Goal: Task Accomplishment & Management: Use online tool/utility

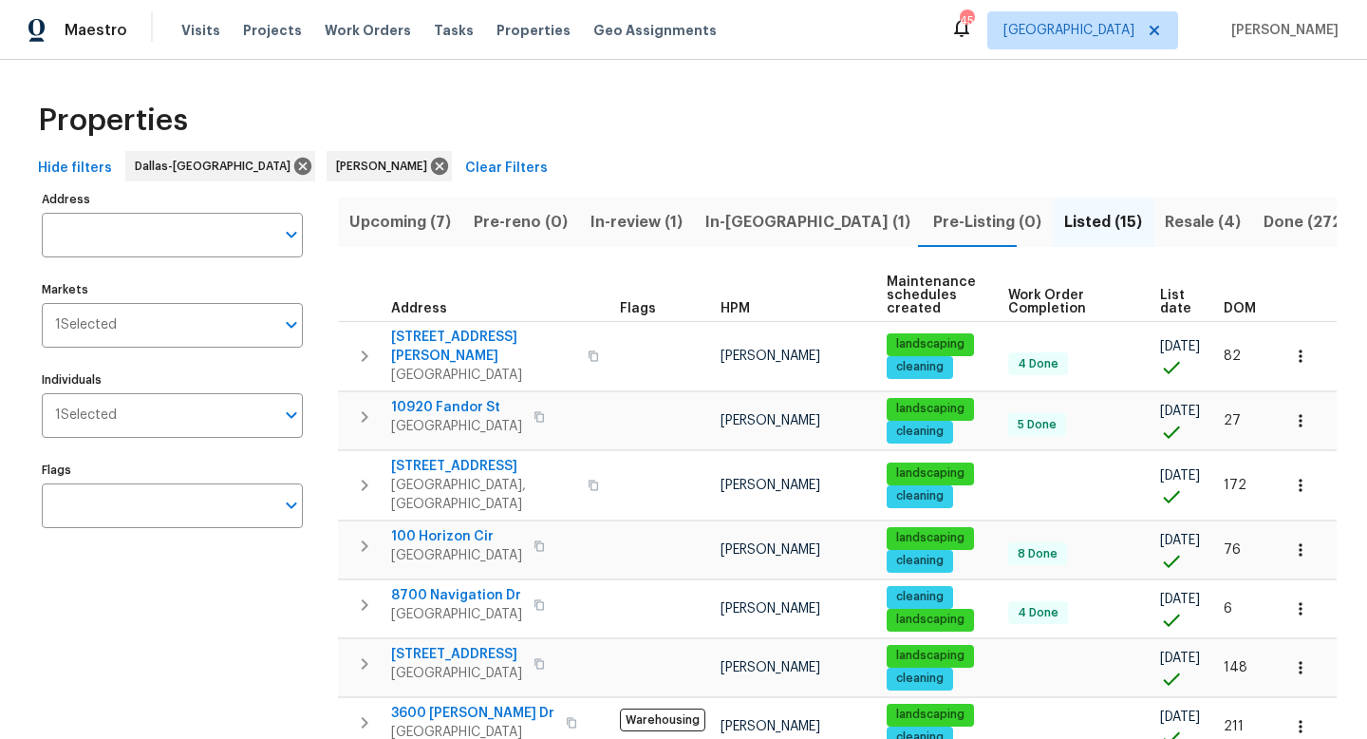
click at [373, 222] on span "Upcoming (7)" at bounding box center [400, 222] width 102 height 27
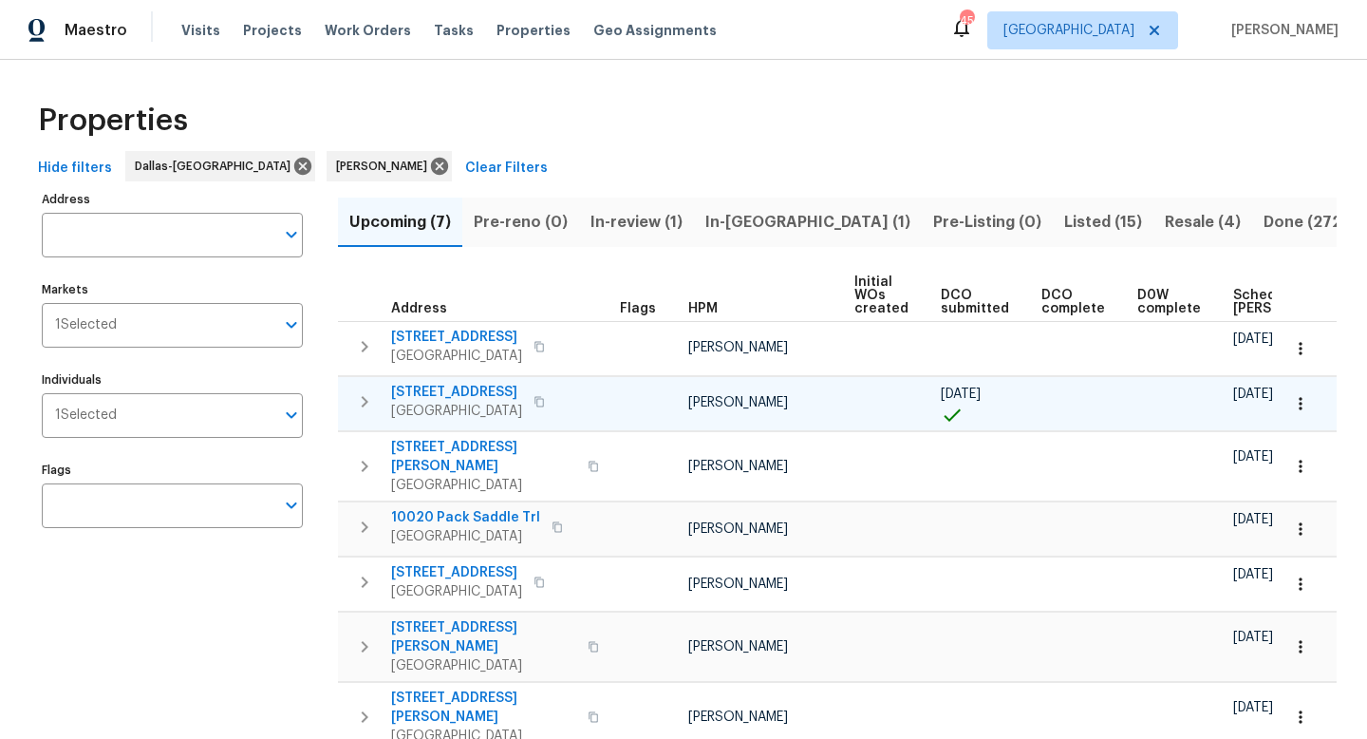
click at [474, 391] on span "7108 Brekenridge Dr" at bounding box center [456, 392] width 131 height 19
click at [1300, 400] on icon "button" at bounding box center [1300, 403] width 19 height 19
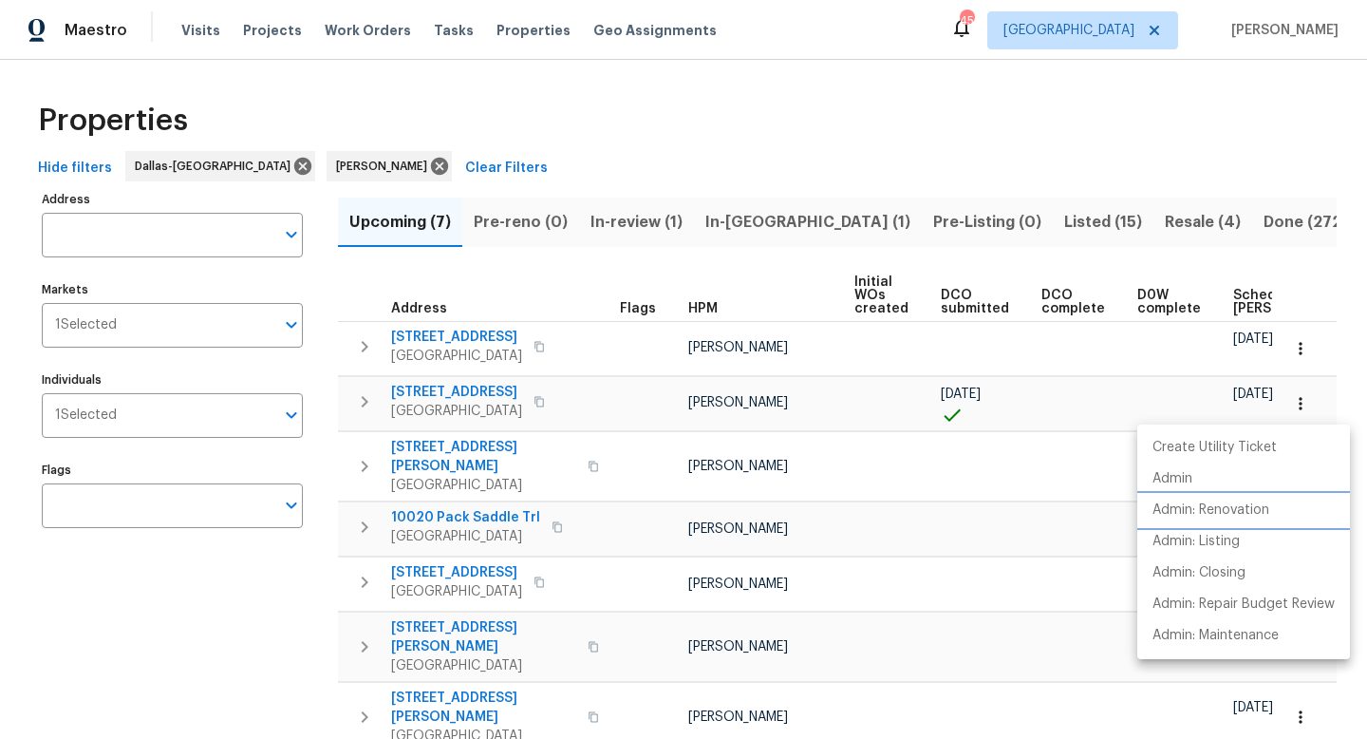
click at [1247, 508] on p "Admin: Renovation" at bounding box center [1211, 510] width 117 height 20
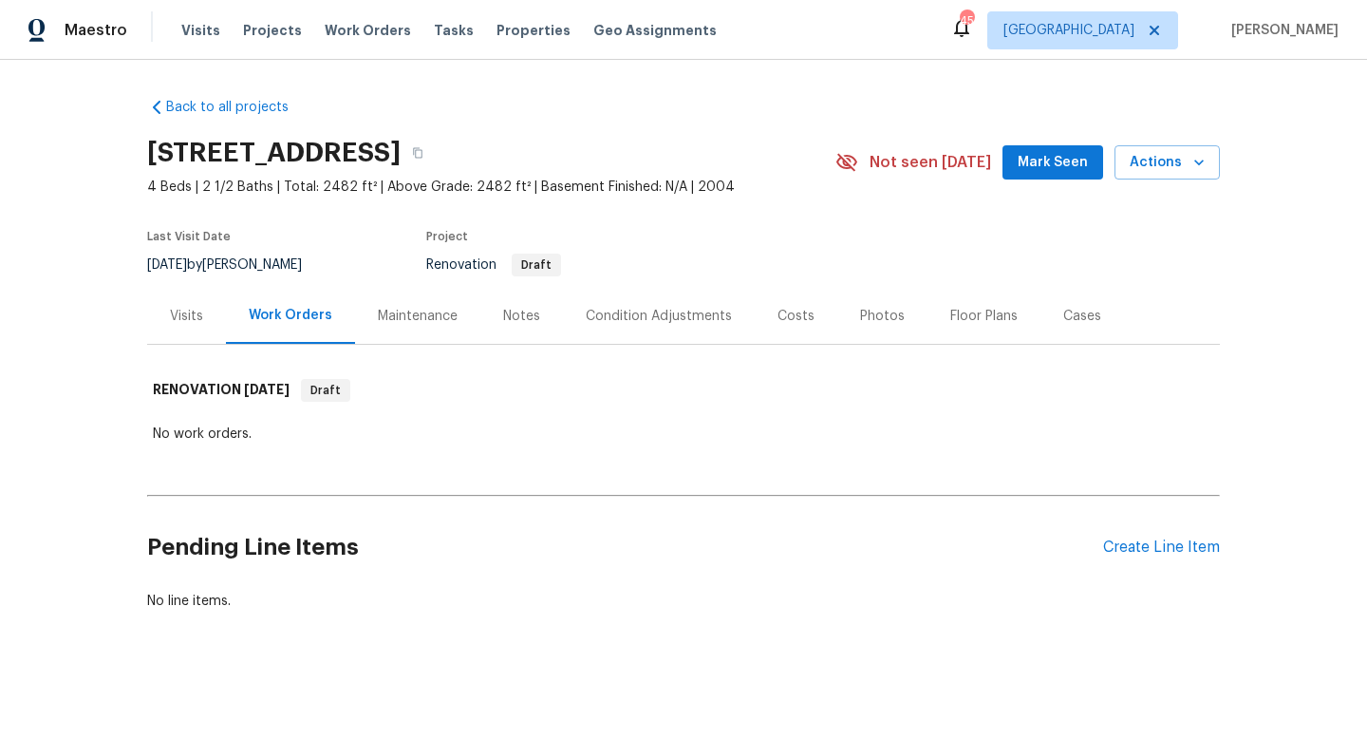
click at [791, 320] on div "Costs" at bounding box center [796, 316] width 37 height 19
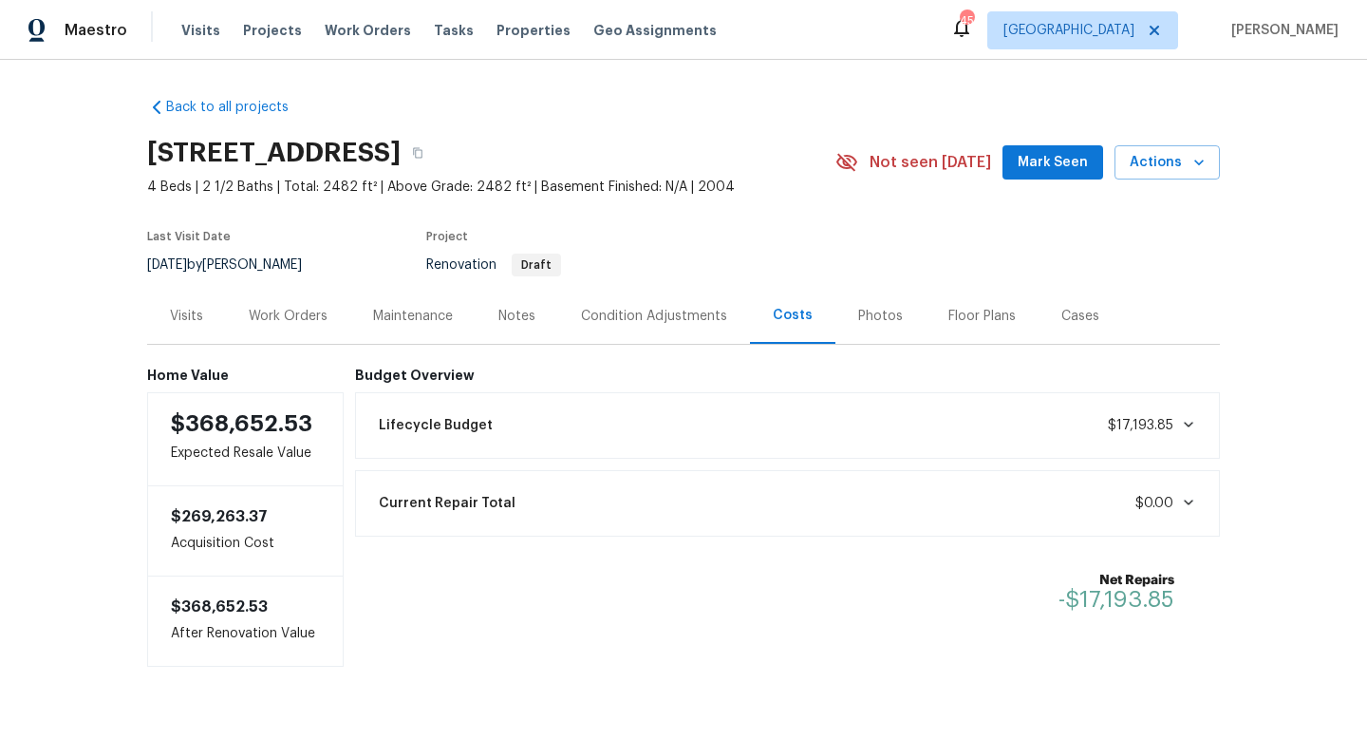
click at [195, 319] on div "Visits" at bounding box center [186, 316] width 33 height 19
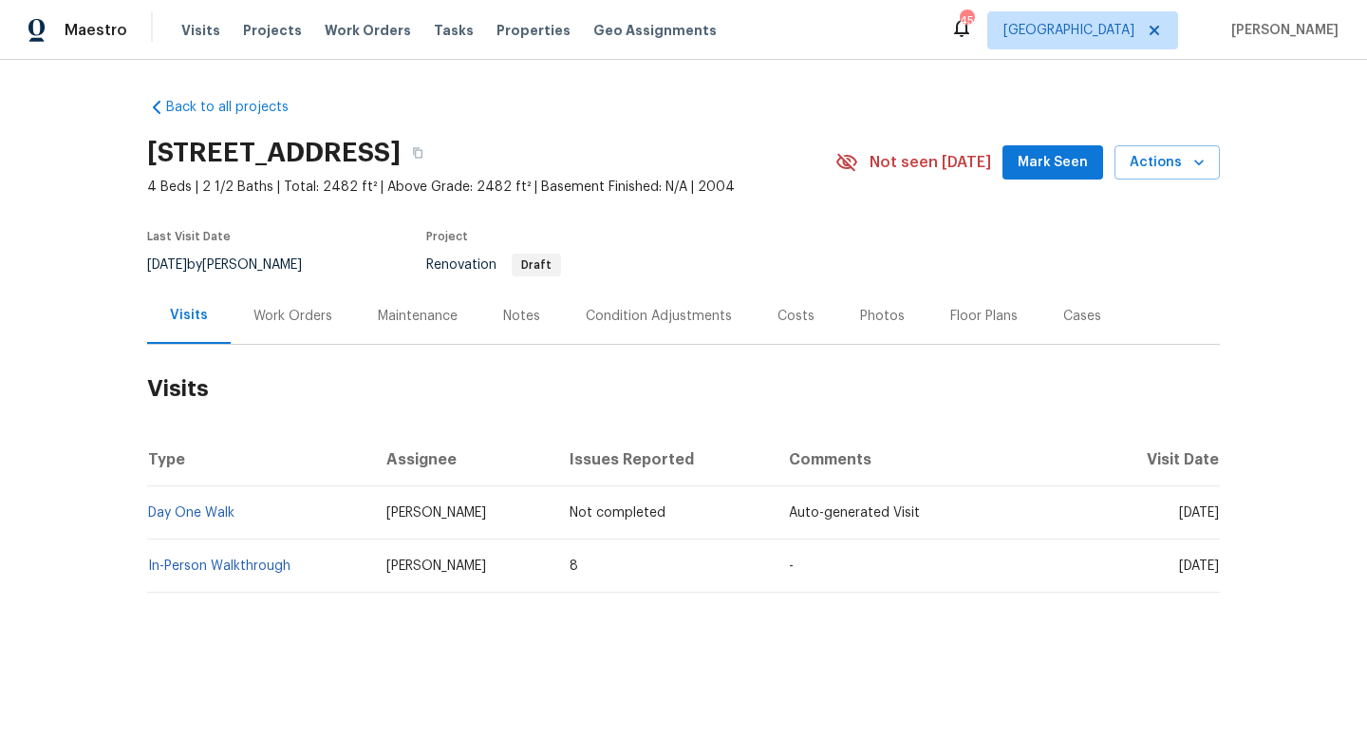
click at [662, 317] on div "Condition Adjustments" at bounding box center [659, 316] width 146 height 19
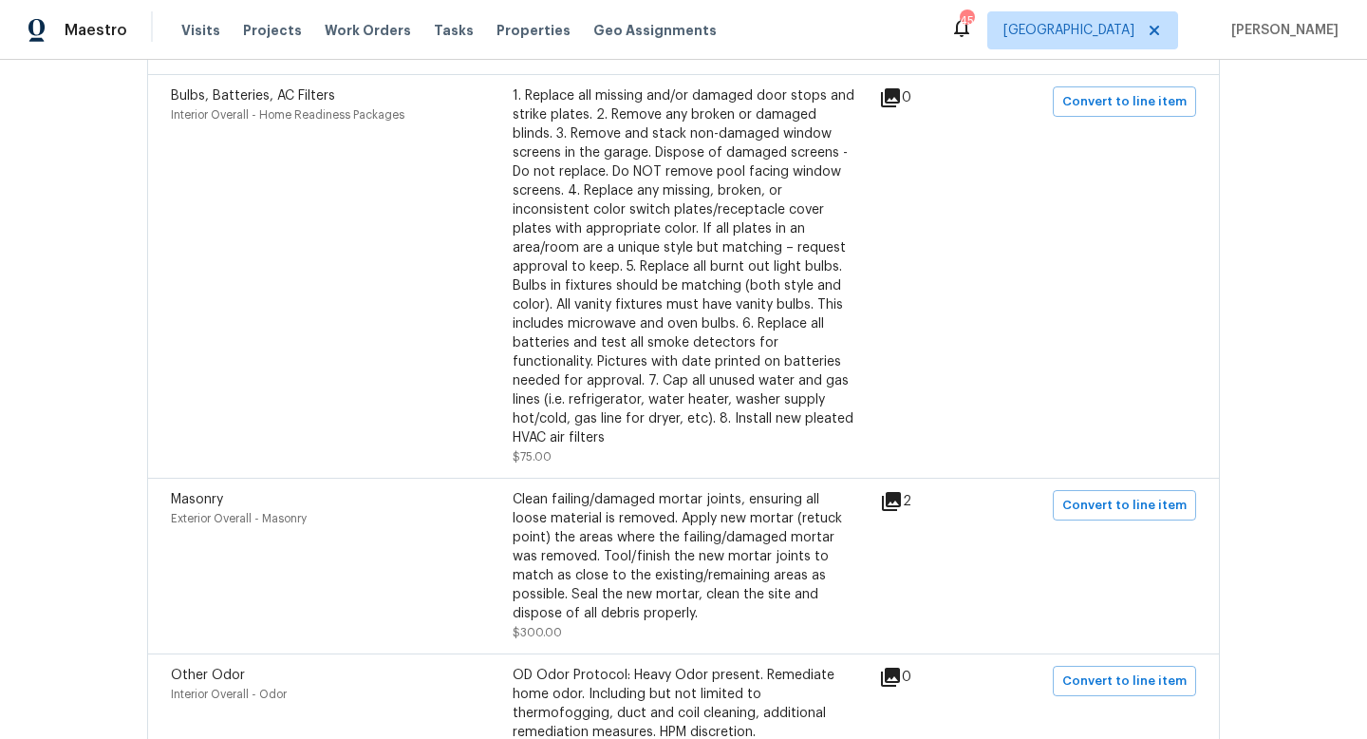
scroll to position [865, 0]
click at [901, 499] on icon at bounding box center [891, 499] width 19 height 19
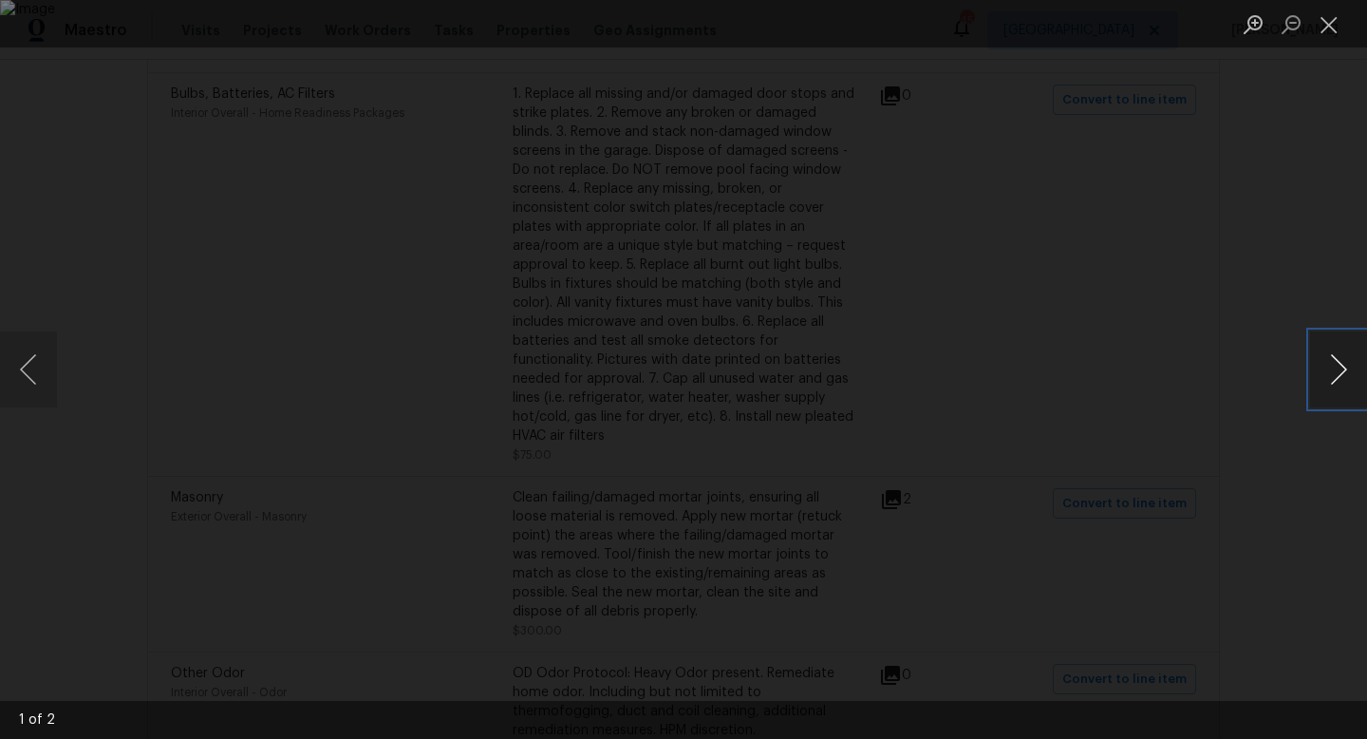
click at [1332, 368] on button "Next image" at bounding box center [1338, 369] width 57 height 76
click at [1322, 29] on button "Close lightbox" at bounding box center [1329, 24] width 38 height 33
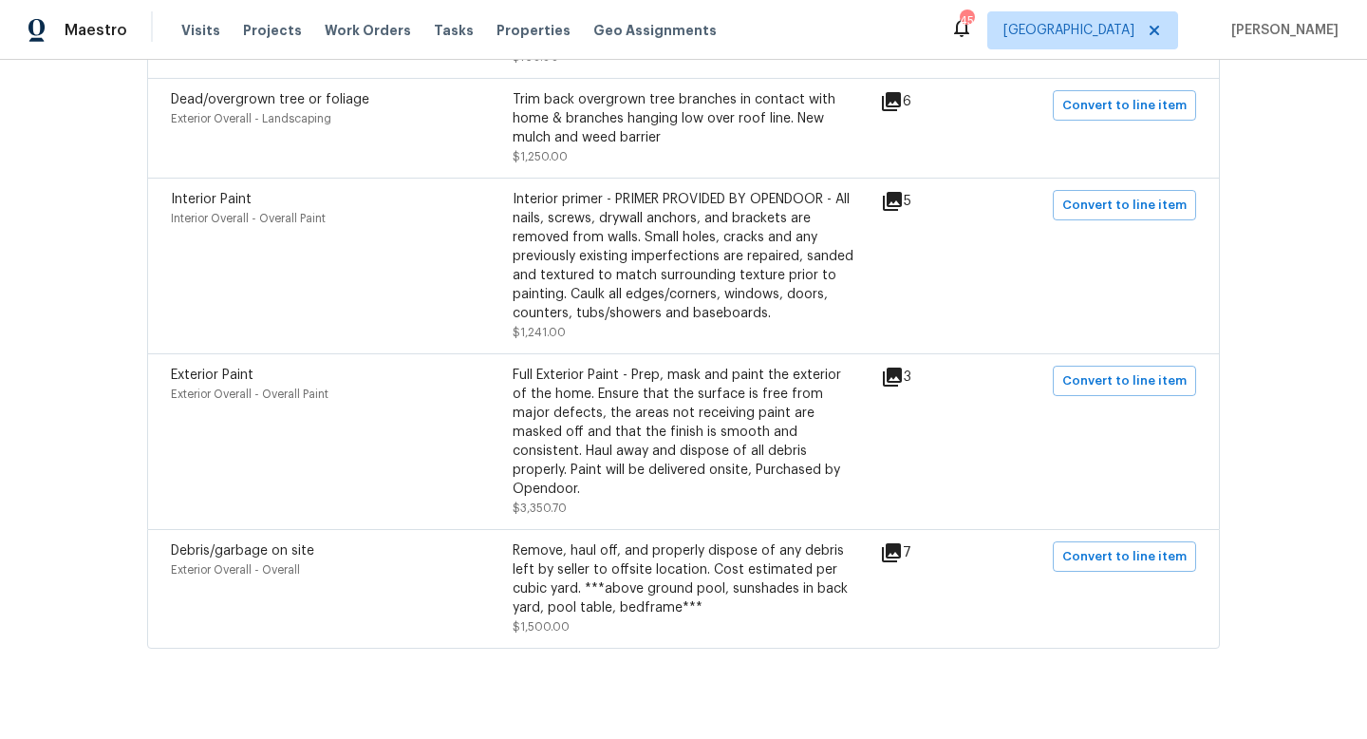
scroll to position [1558, 0]
click at [900, 542] on icon at bounding box center [891, 551] width 19 height 19
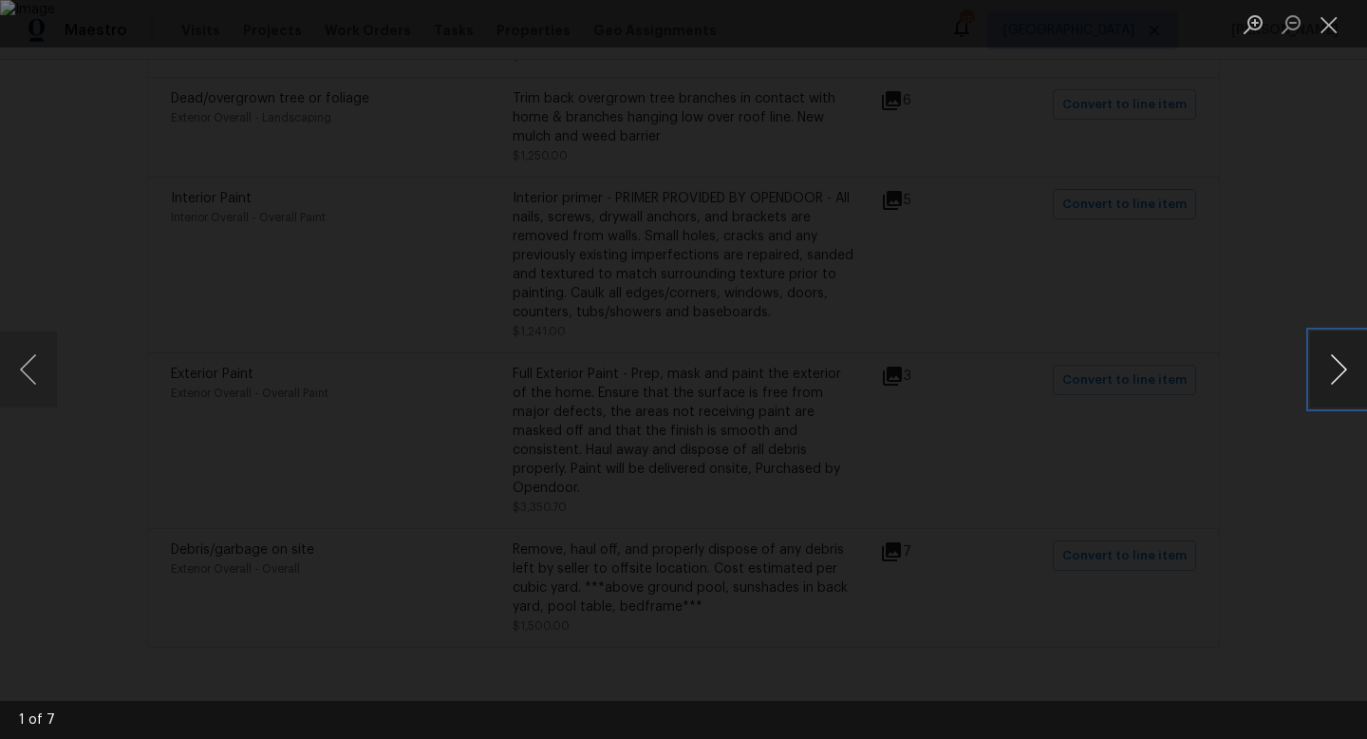
click at [1343, 355] on button "Next image" at bounding box center [1338, 369] width 57 height 76
click at [1330, 358] on button "Next image" at bounding box center [1338, 369] width 57 height 76
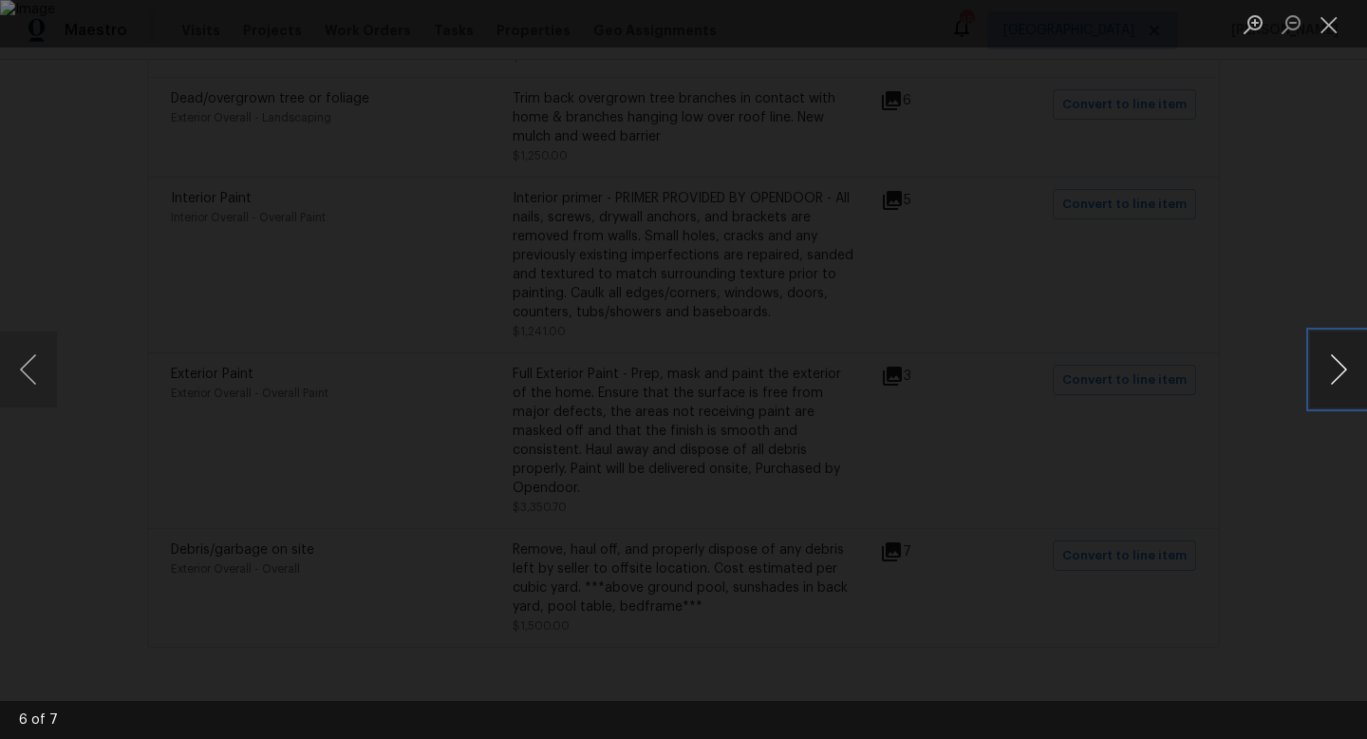
click at [1330, 358] on button "Next image" at bounding box center [1338, 369] width 57 height 76
click at [1324, 29] on button "Close lightbox" at bounding box center [1329, 24] width 38 height 33
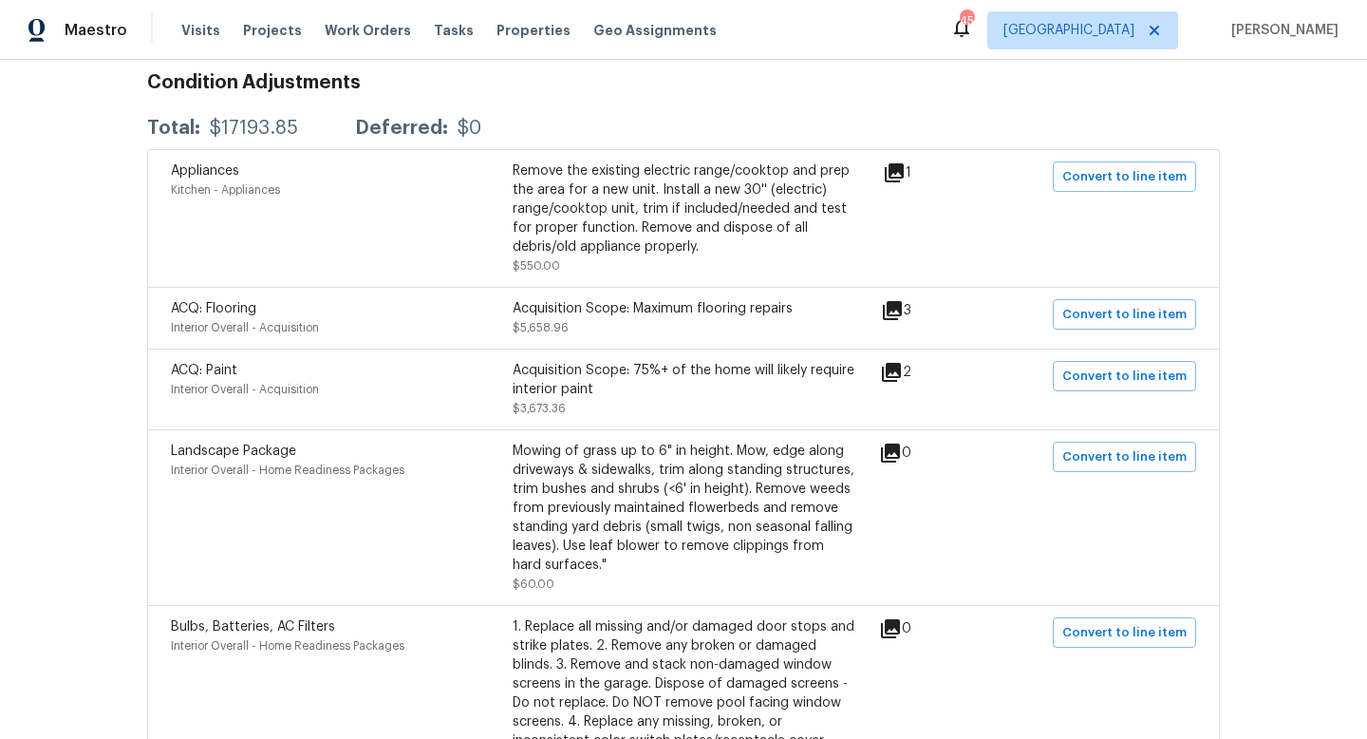
scroll to position [0, 0]
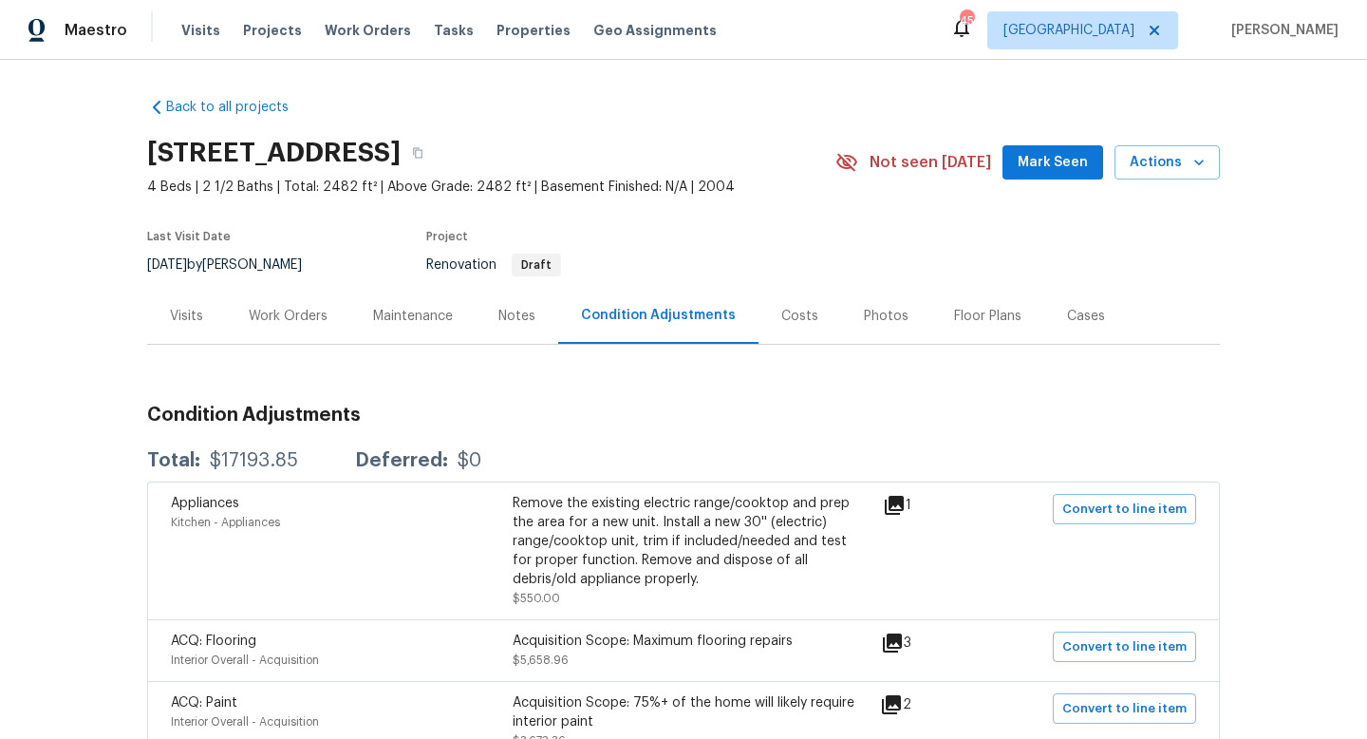
click at [329, 314] on div "Work Orders" at bounding box center [288, 316] width 124 height 56
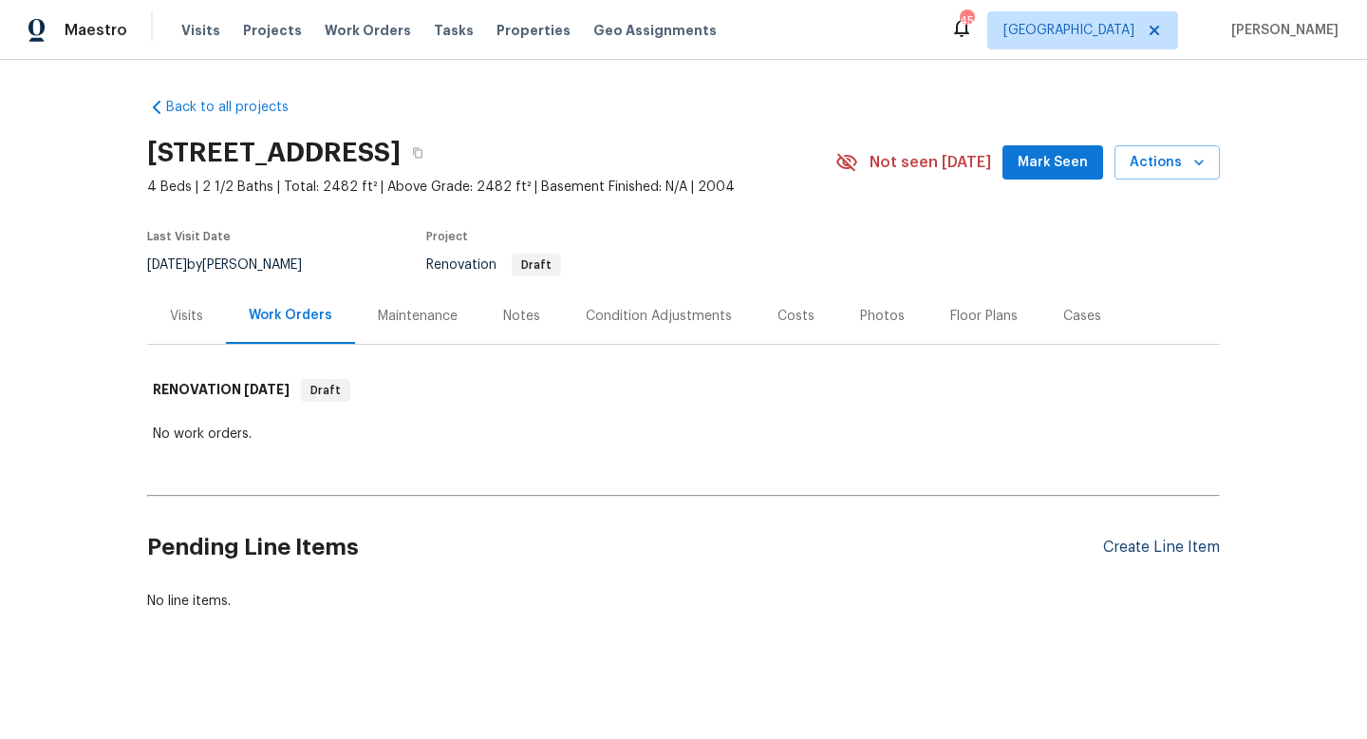
click at [1134, 555] on div "Create Line Item" at bounding box center [1161, 547] width 117 height 18
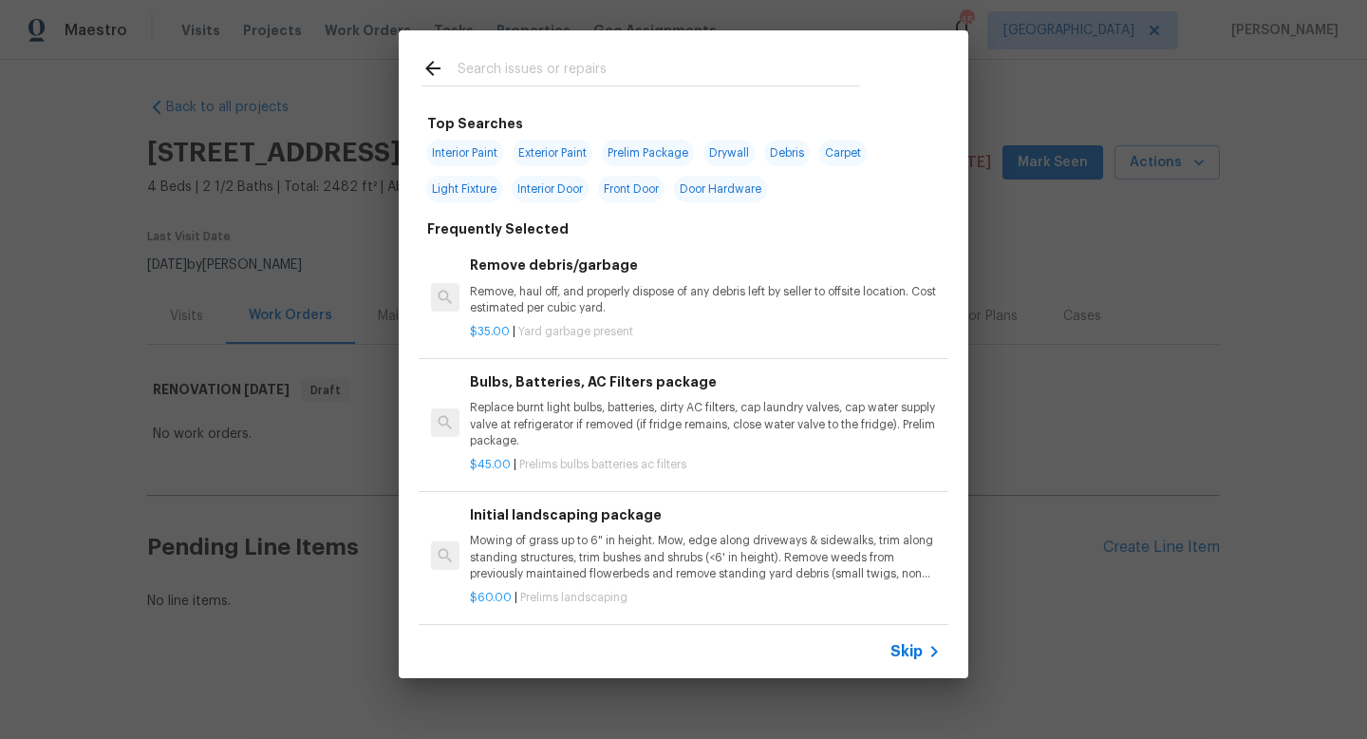
click at [461, 71] on input "text" at bounding box center [659, 71] width 403 height 28
type input "p"
click at [453, 158] on span "Interior Paint" at bounding box center [464, 153] width 77 height 27
type input "Interior Paint"
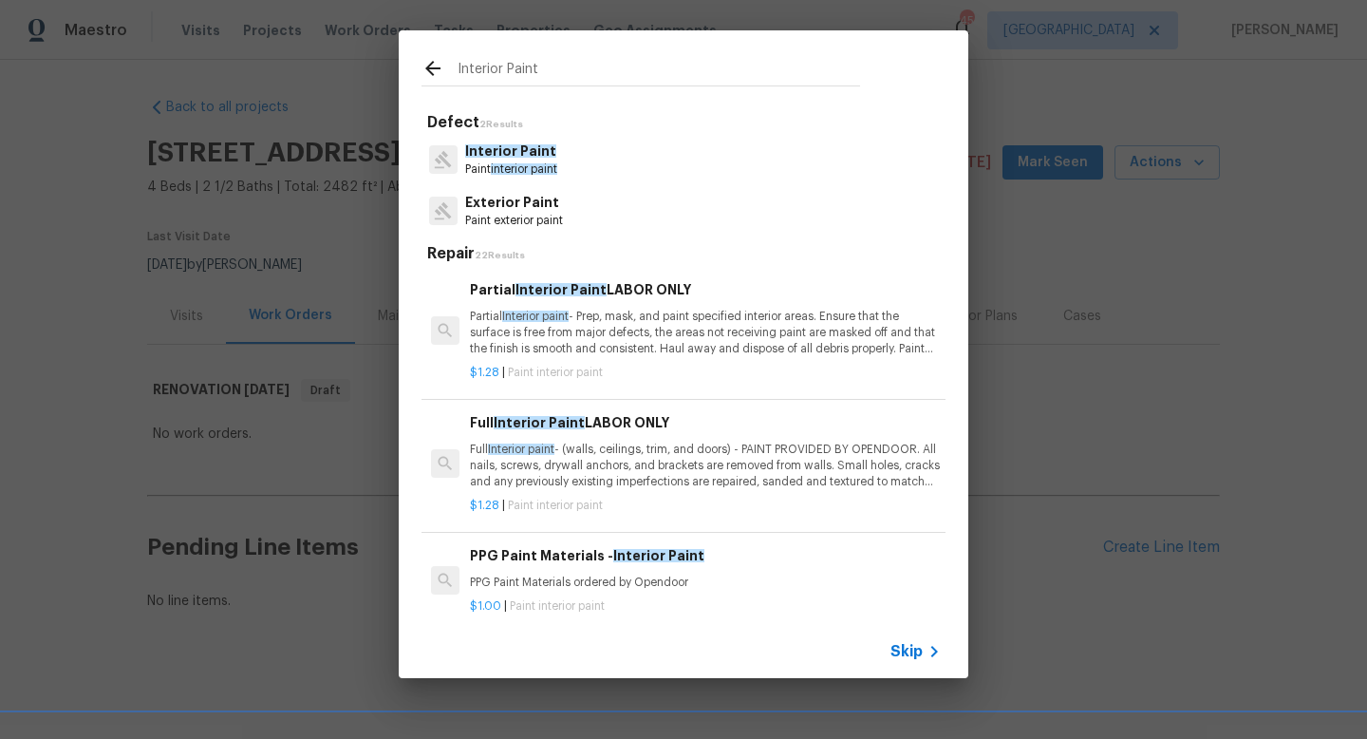
click at [499, 158] on p "Interior Paint" at bounding box center [511, 151] width 92 height 20
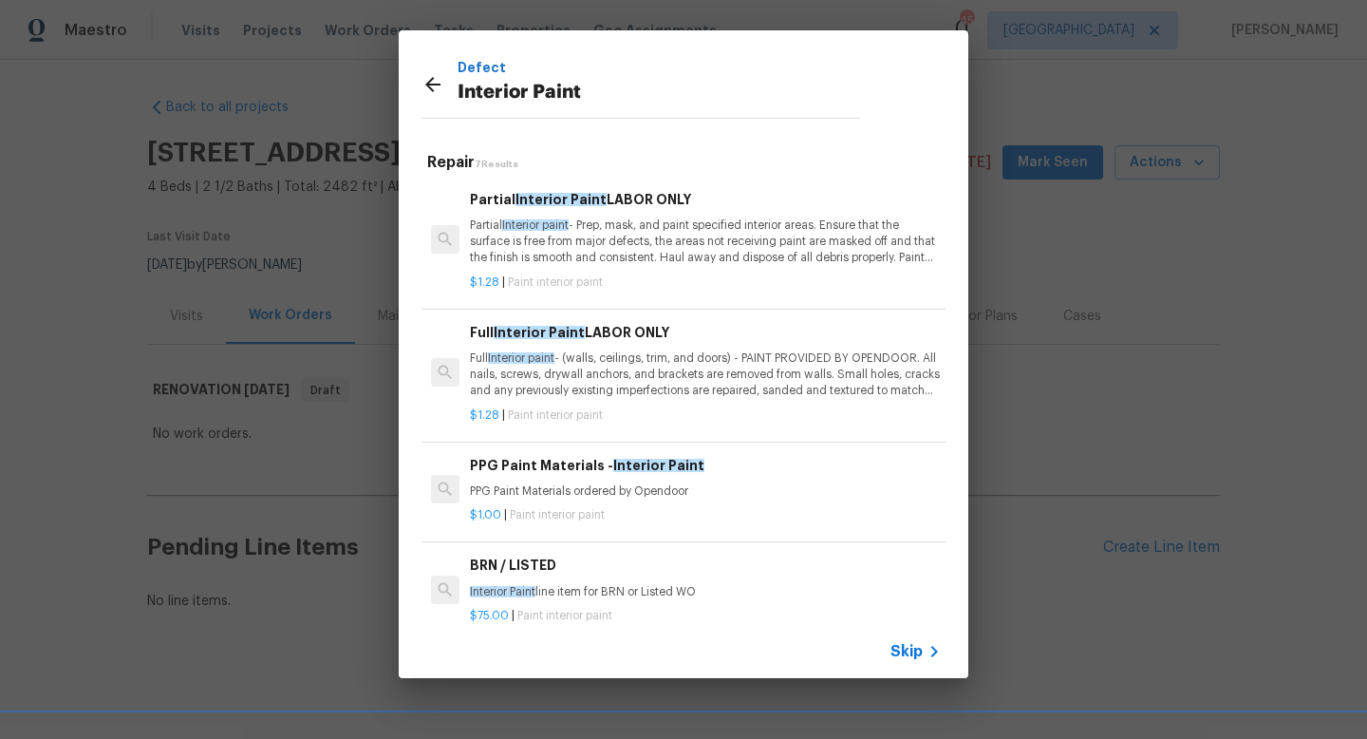
click at [517, 371] on p "Full Interior paint - (walls, ceilings, trim, and doors) - PAINT PROVIDED BY OP…" at bounding box center [705, 374] width 471 height 48
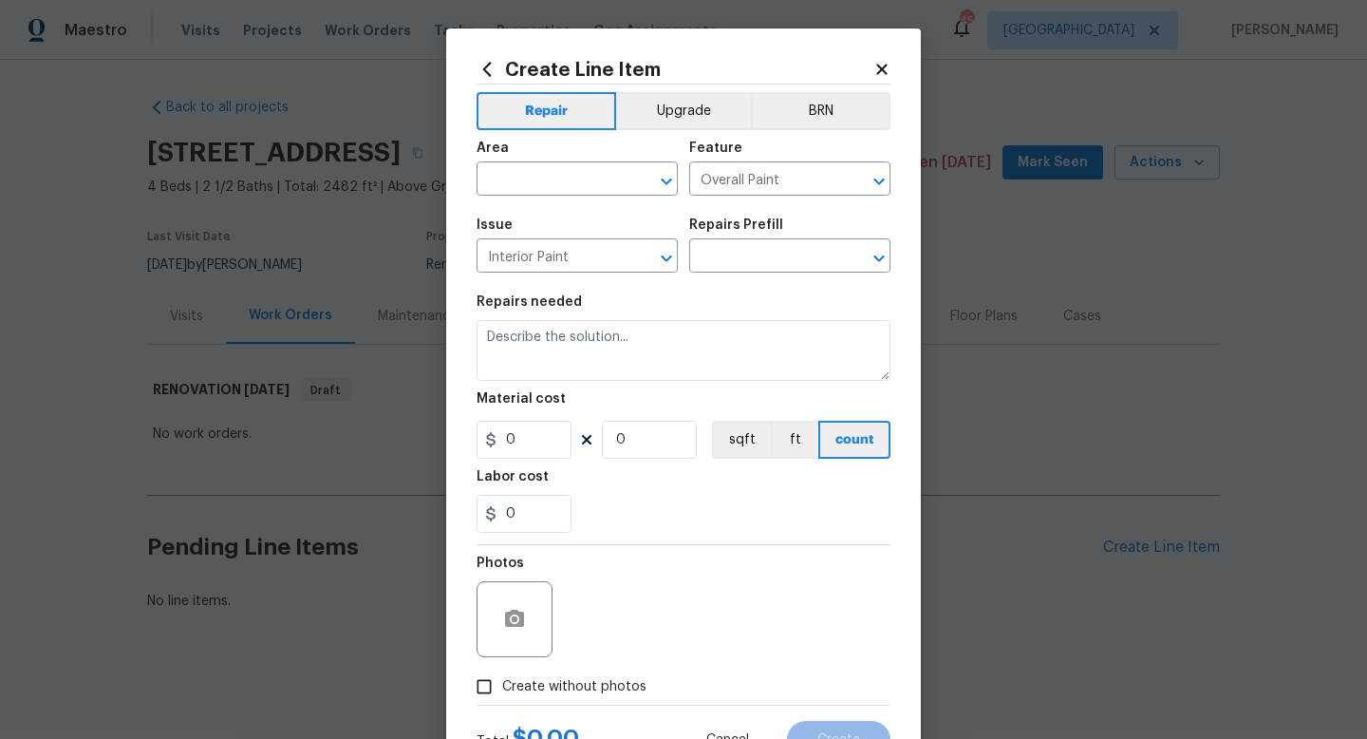
type textarea "Full Interior paint - (walls, ceilings, trim, and doors) - PAINT PROVIDED BY OP…"
type input "1"
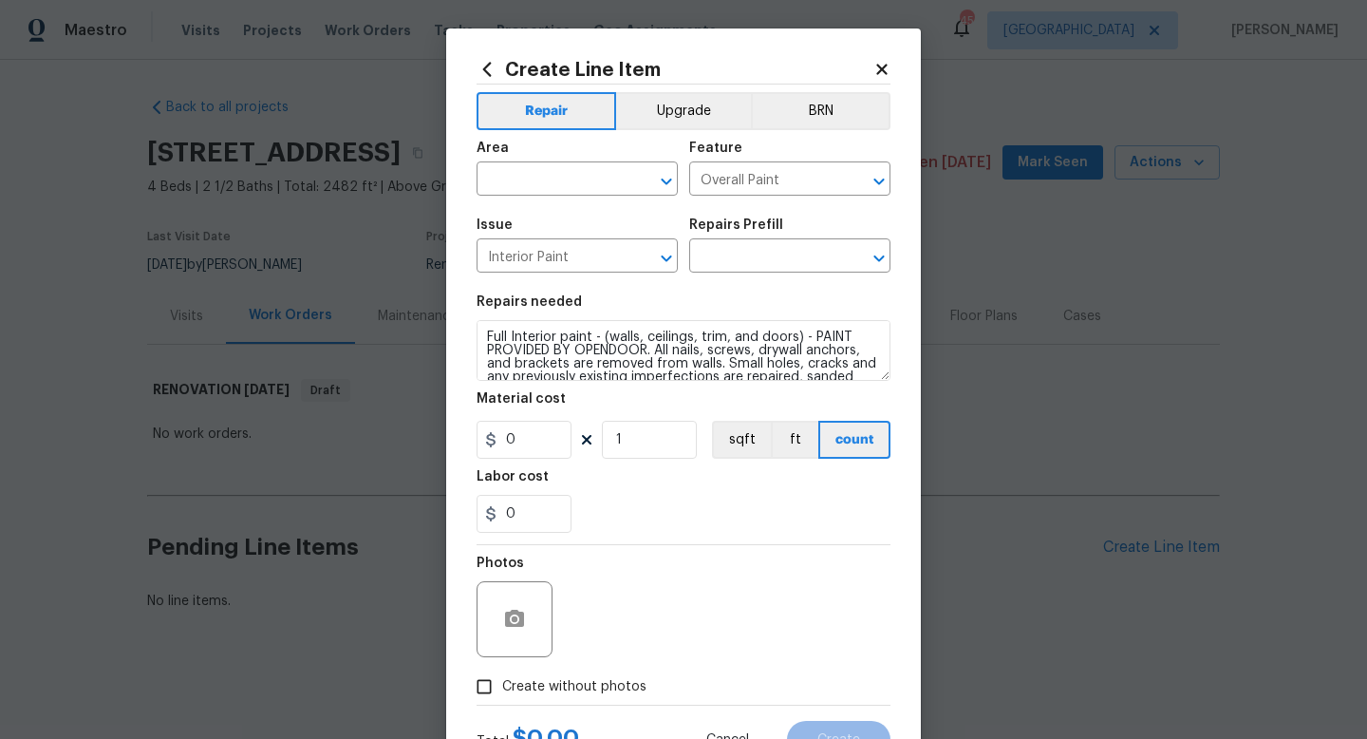
type input "Full Interior Paint LABOR ONLY $1.28"
type input "1.28"
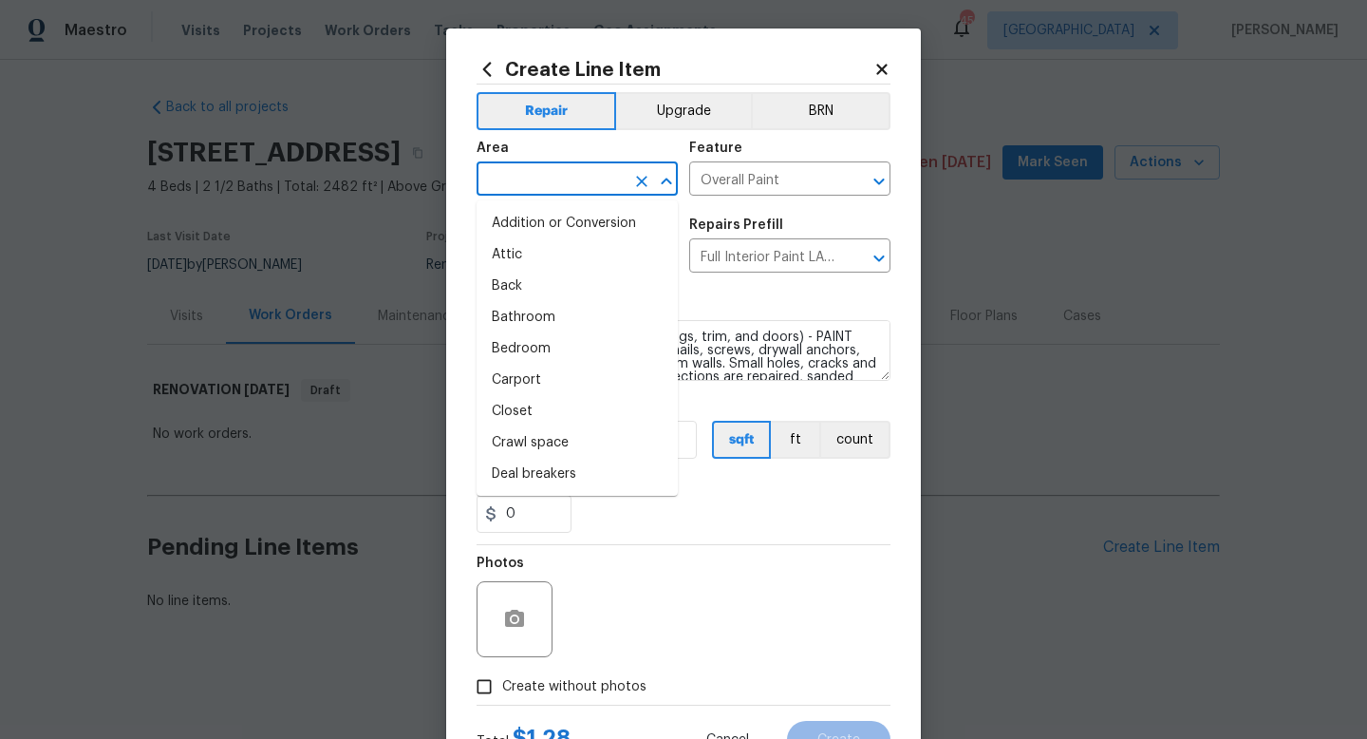
click at [528, 186] on input "text" at bounding box center [551, 180] width 148 height 29
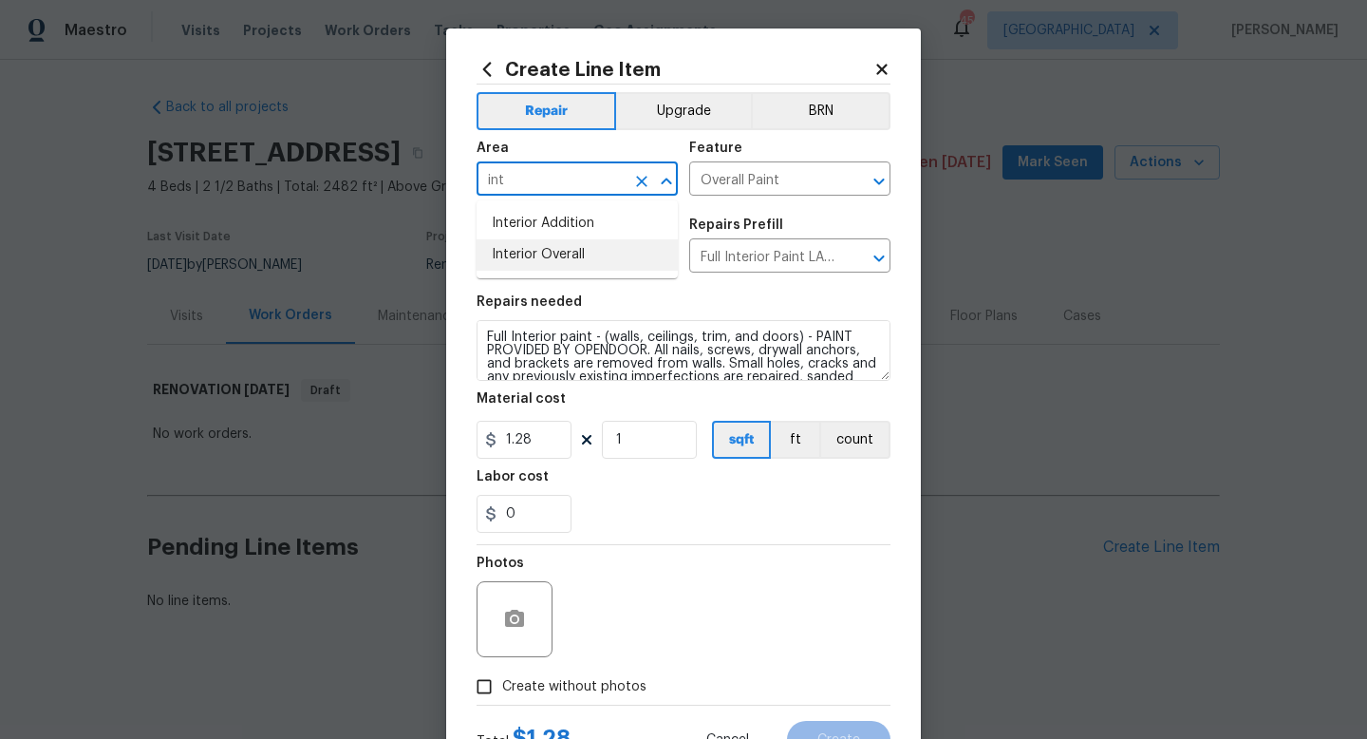
click at [532, 262] on li "Interior Overall" at bounding box center [577, 254] width 201 height 31
type input "Interior Overall"
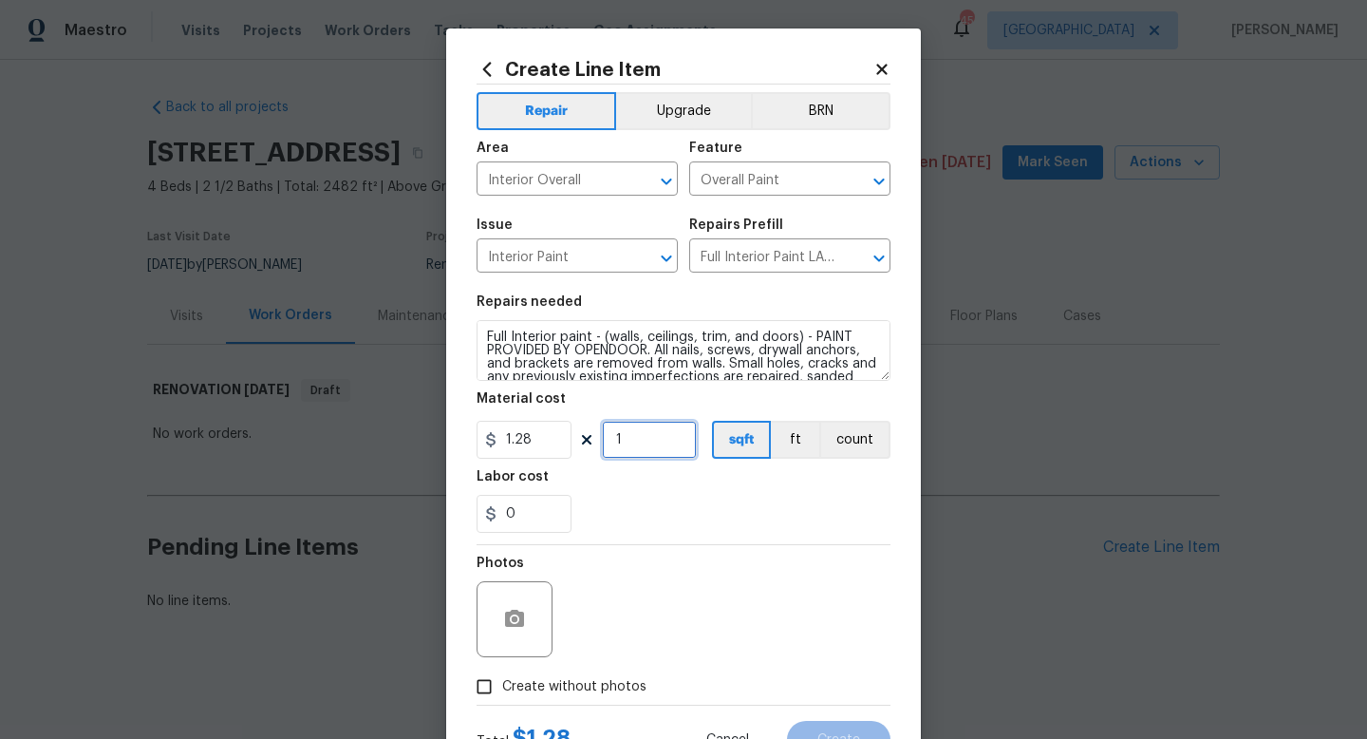
click at [635, 443] on input "1" at bounding box center [649, 440] width 95 height 38
type input "2428"
click at [665, 593] on div "Photos" at bounding box center [684, 606] width 414 height 123
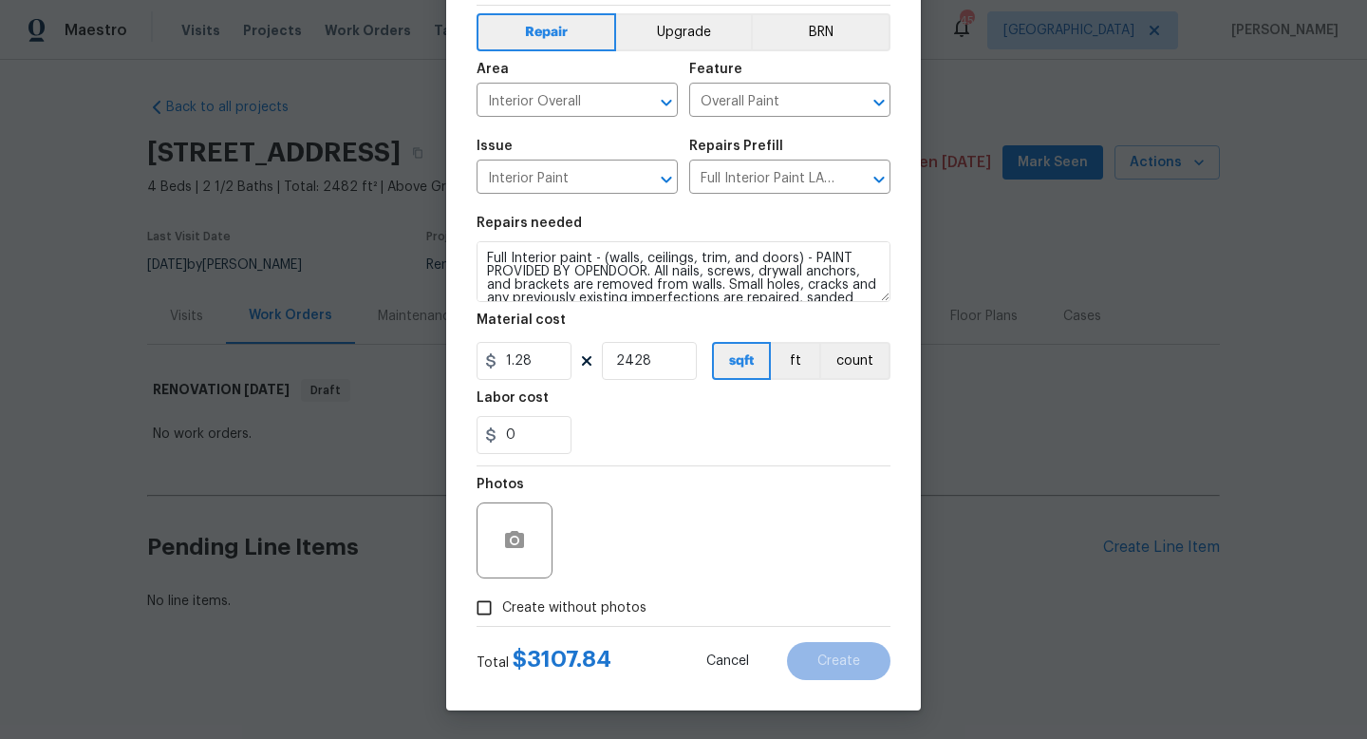
click at [490, 606] on input "Create without photos" at bounding box center [484, 608] width 36 height 36
checkbox input "true"
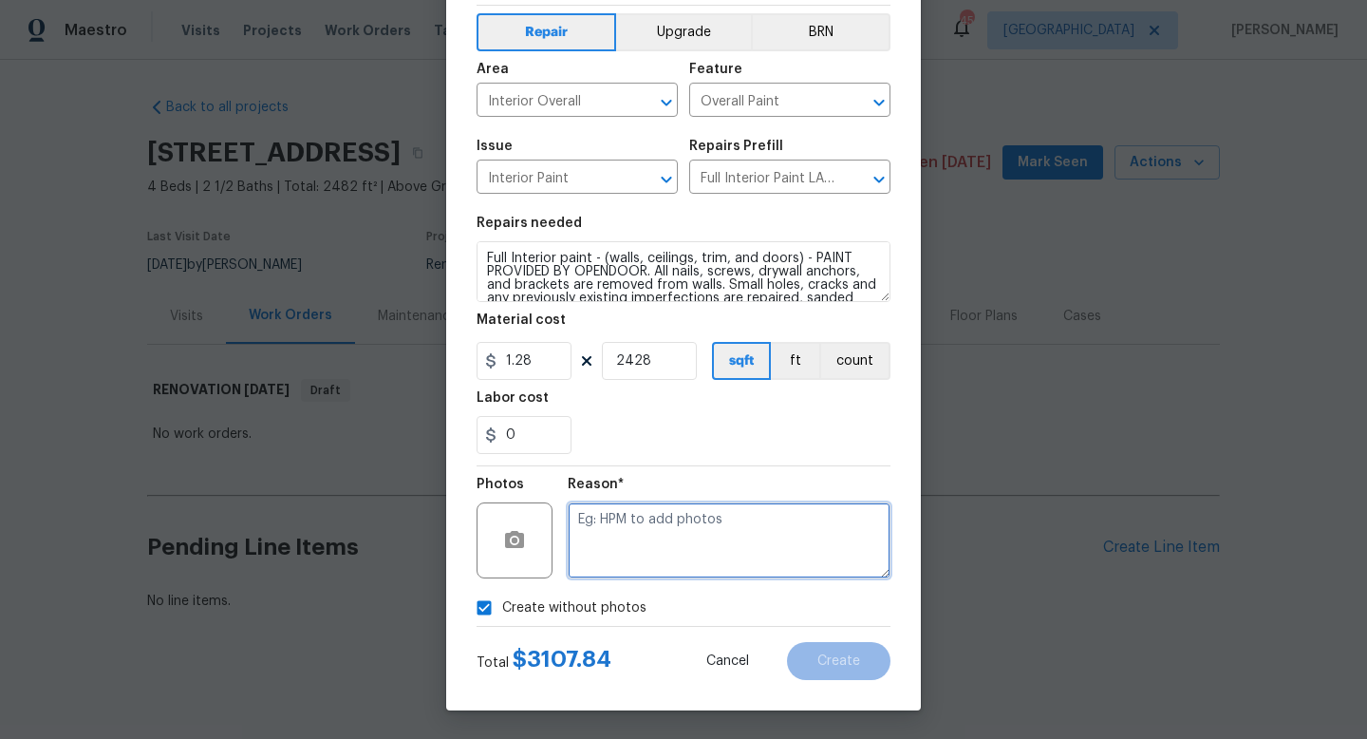
click at [704, 560] on textarea at bounding box center [729, 540] width 323 height 76
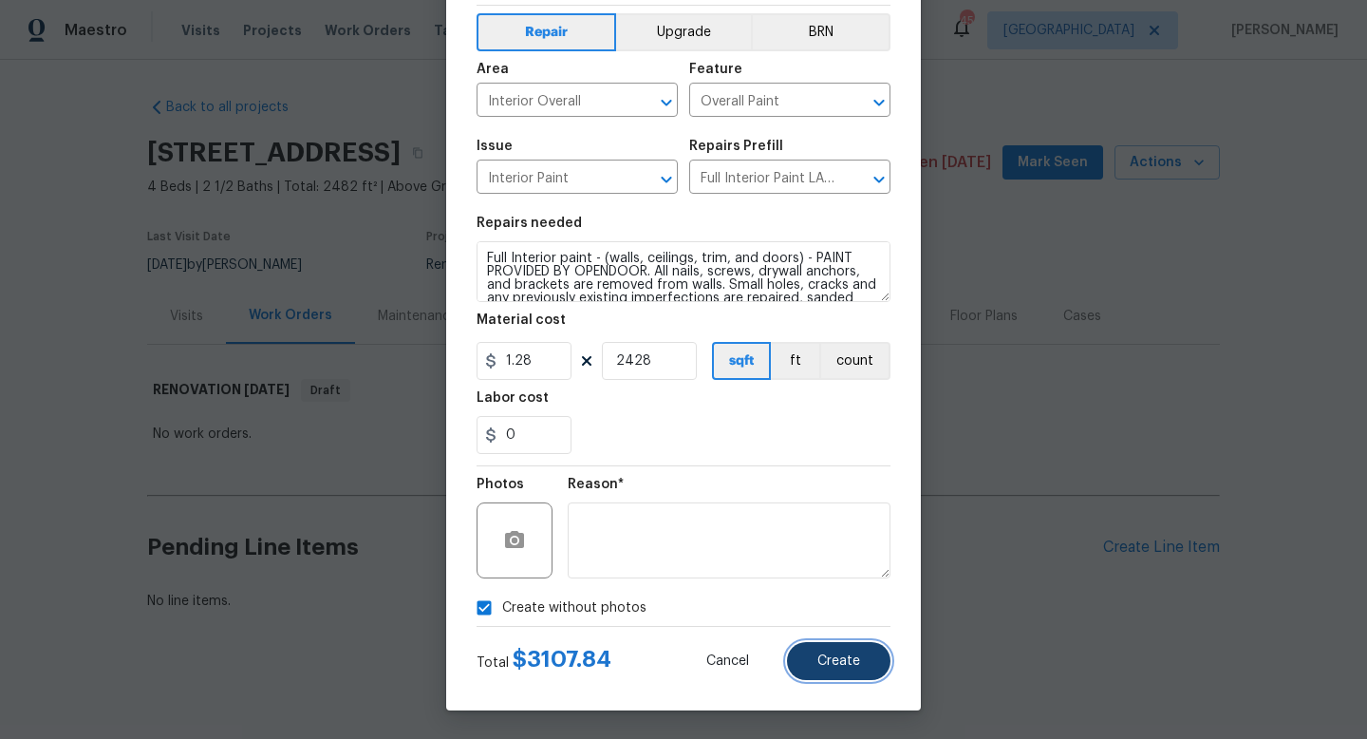
click at [800, 656] on button "Create" at bounding box center [839, 661] width 104 height 38
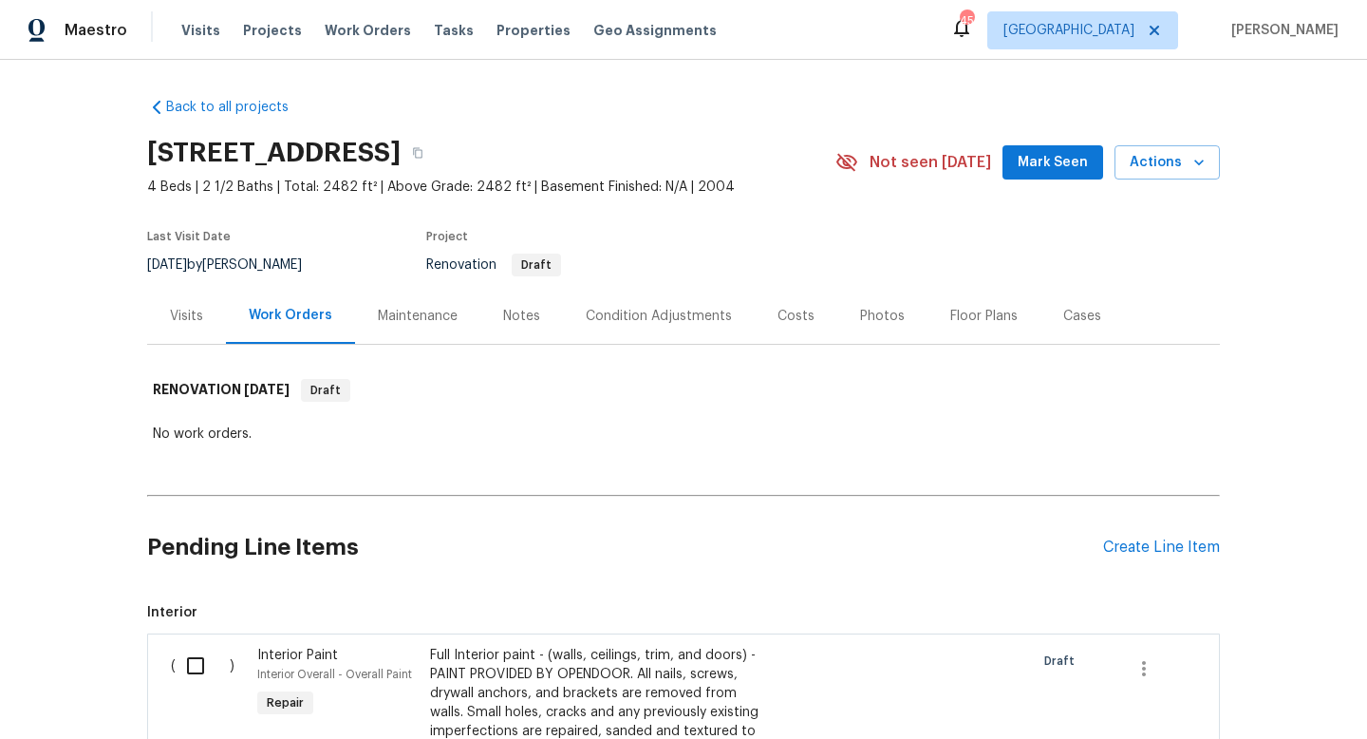
click at [193, 664] on input "checkbox" at bounding box center [203, 666] width 54 height 40
checkbox input "true"
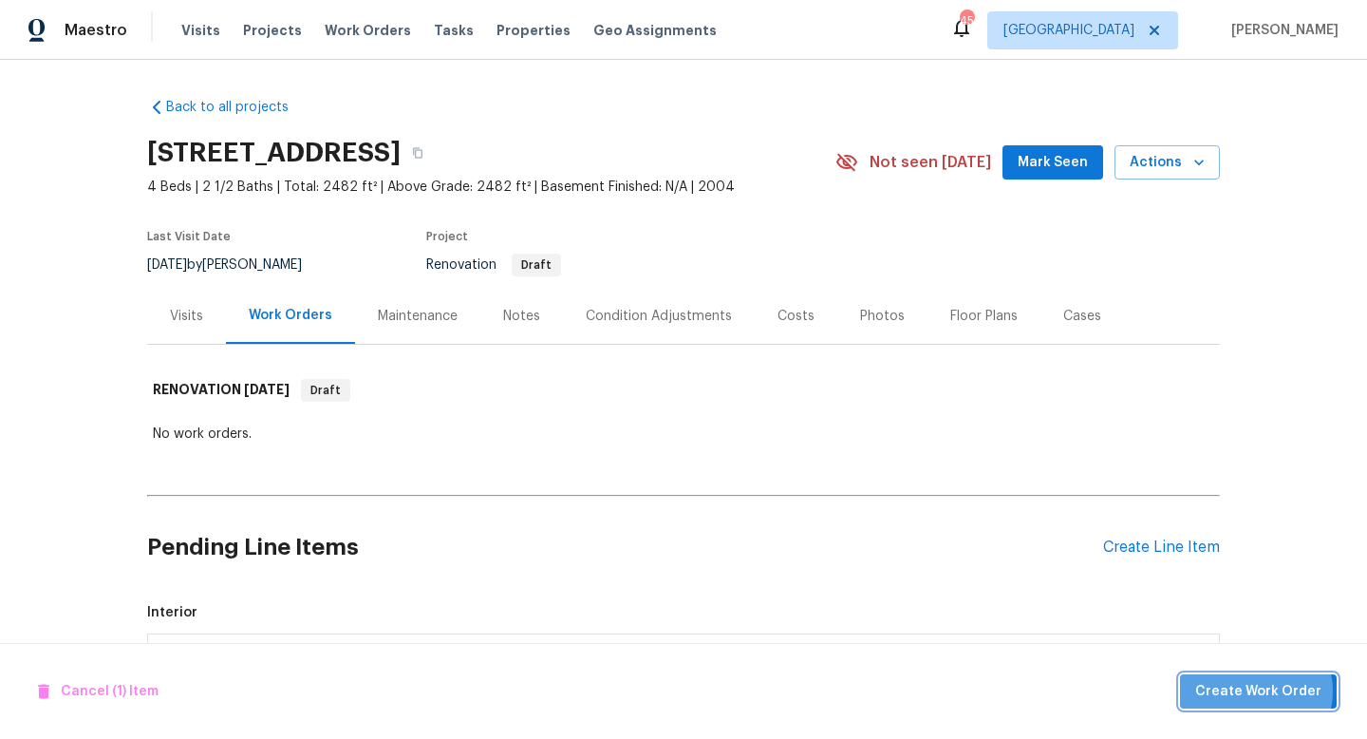
click at [1263, 690] on span "Create Work Order" at bounding box center [1258, 692] width 126 height 24
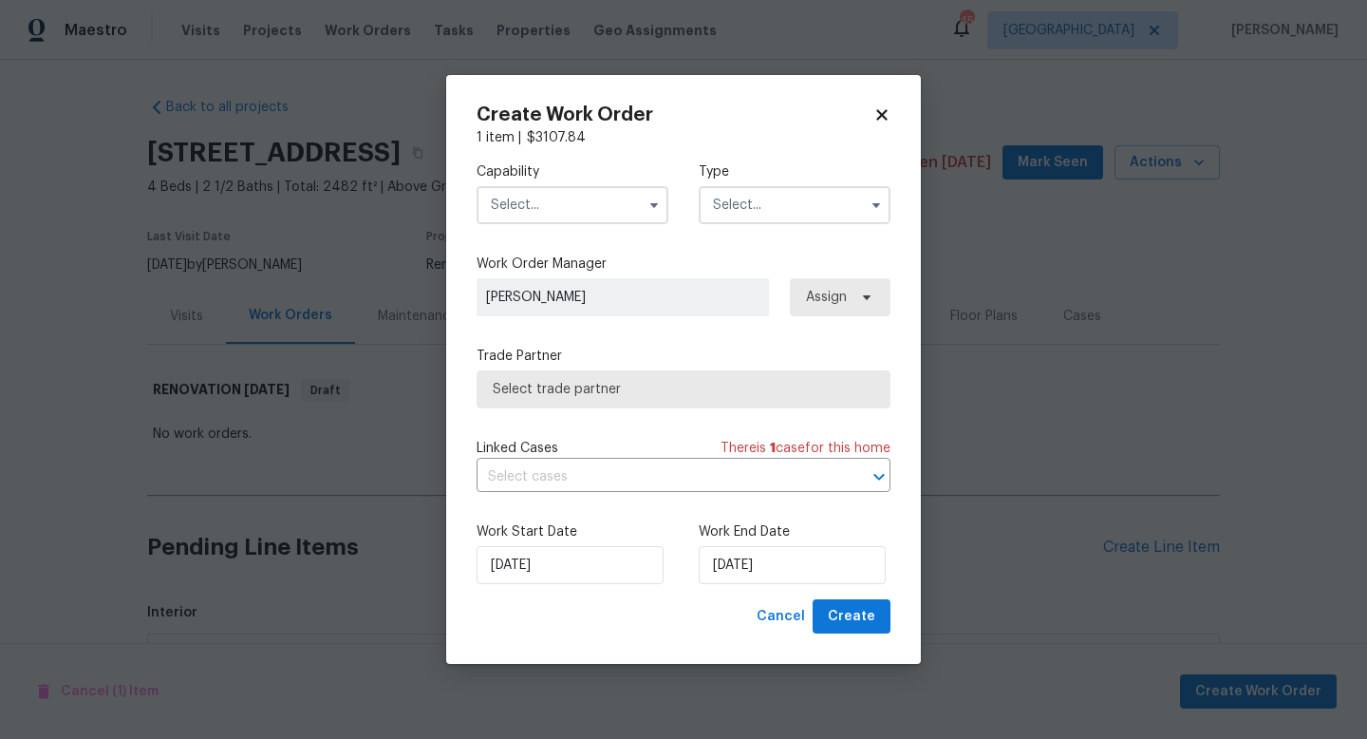
click at [613, 204] on input "text" at bounding box center [573, 205] width 192 height 38
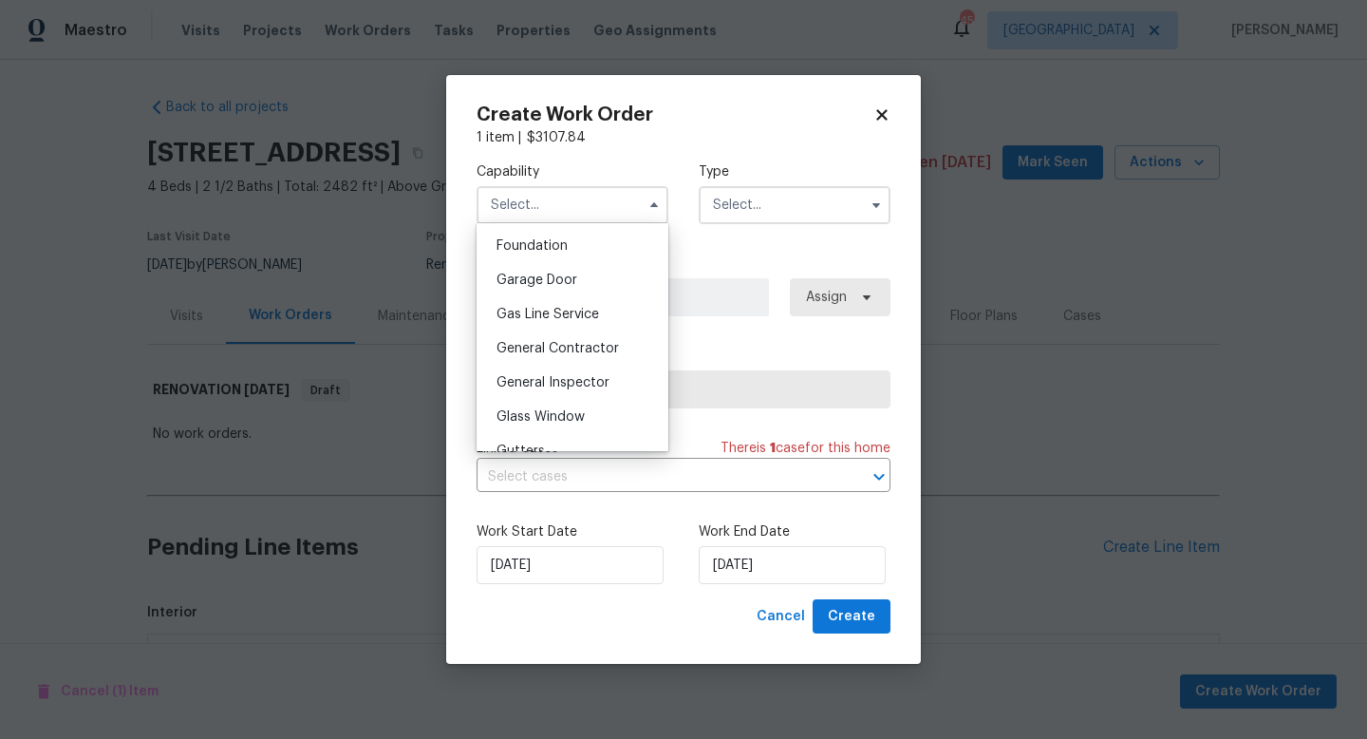
scroll to position [816, 0]
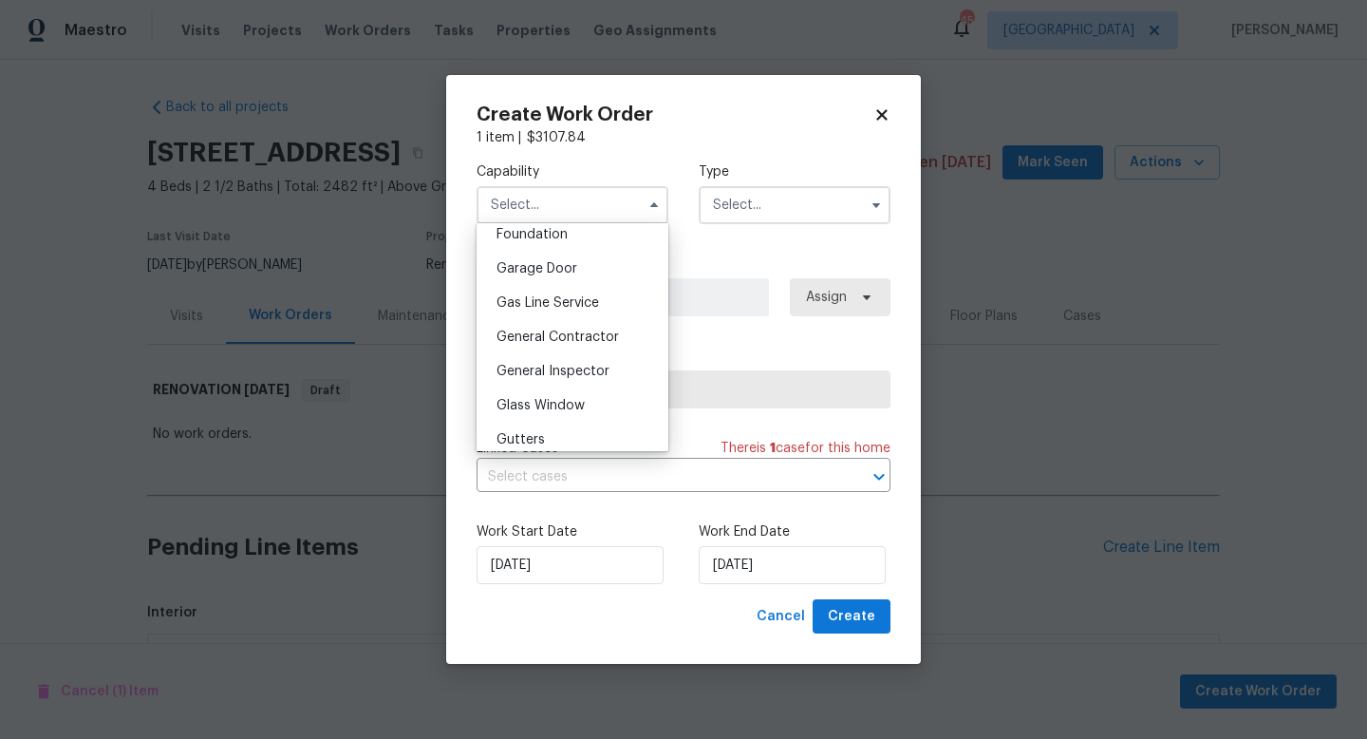
click at [609, 337] on span "General Contractor" at bounding box center [558, 336] width 122 height 13
type input "General Contractor"
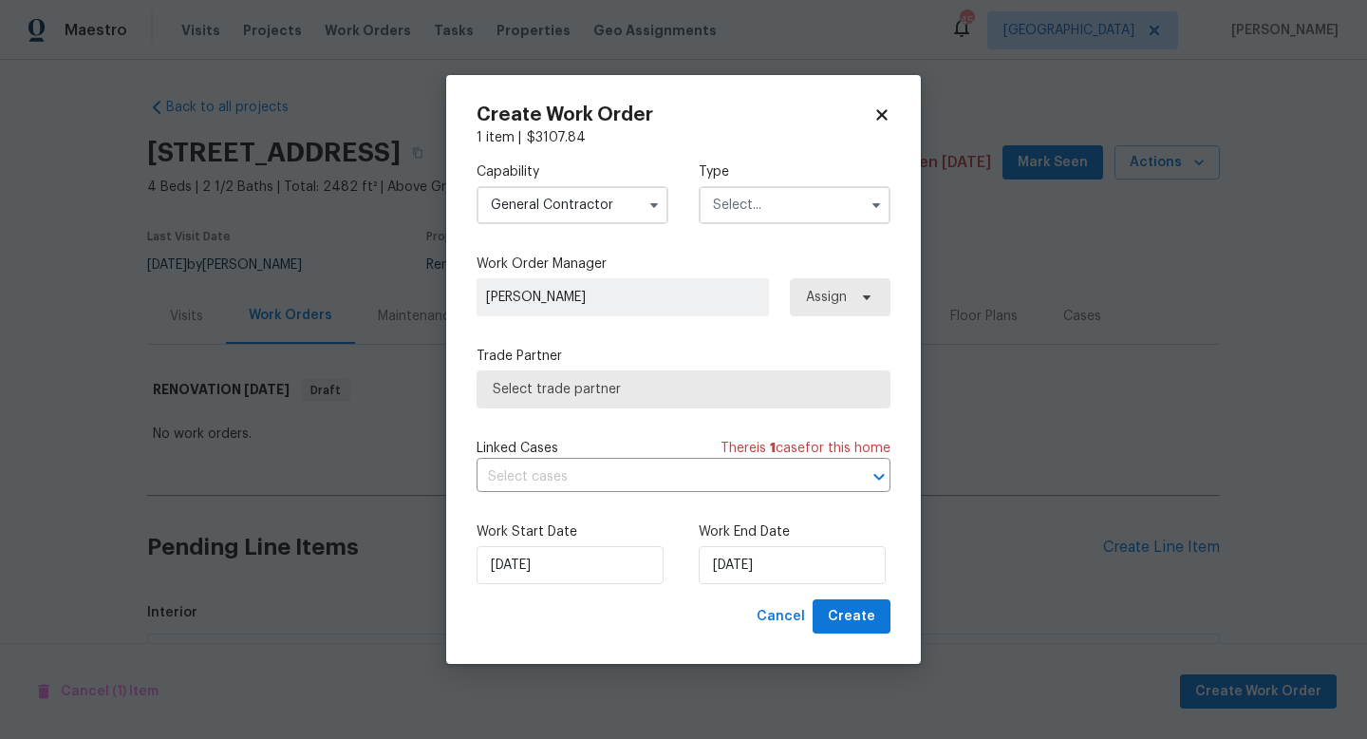
click at [752, 195] on input "text" at bounding box center [795, 205] width 192 height 38
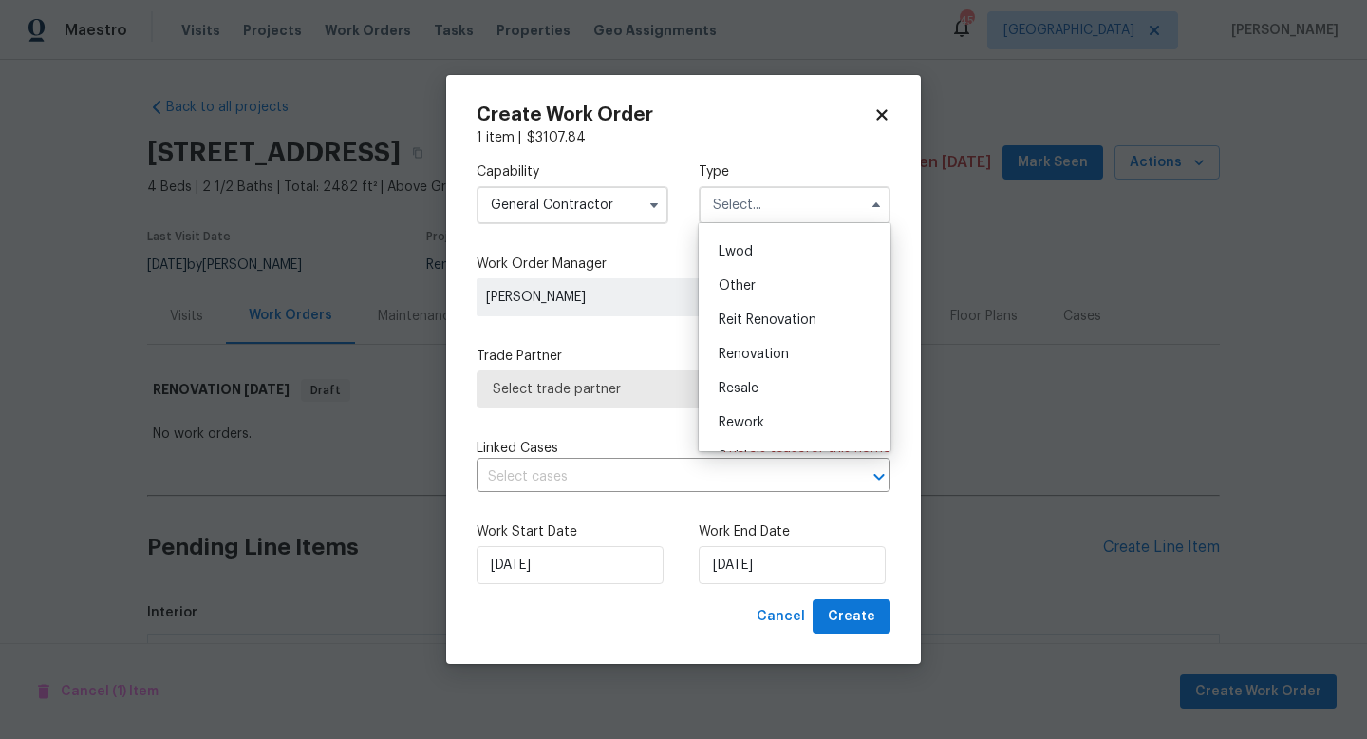
scroll to position [226, 0]
click at [752, 319] on div "Renovation" at bounding box center [795, 327] width 182 height 34
type input "Renovation"
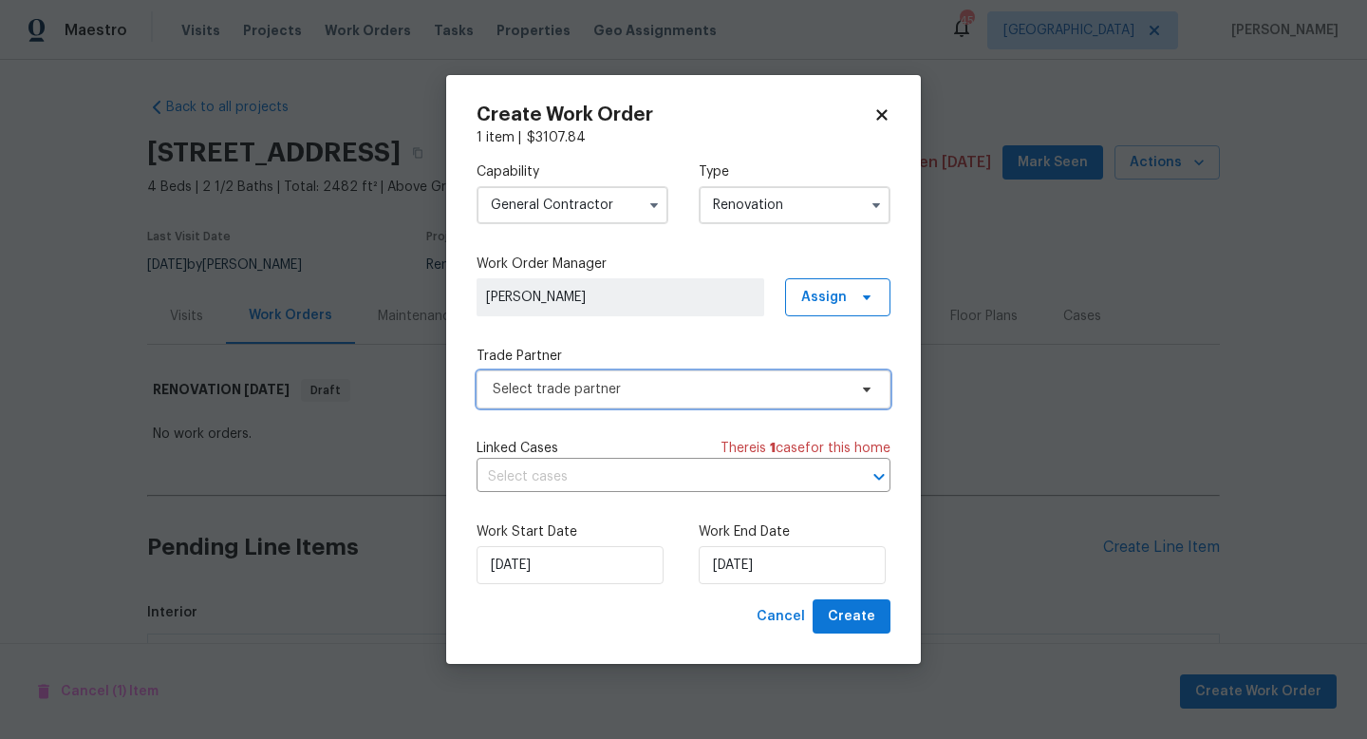
click at [580, 388] on span "Select trade partner" at bounding box center [670, 389] width 354 height 19
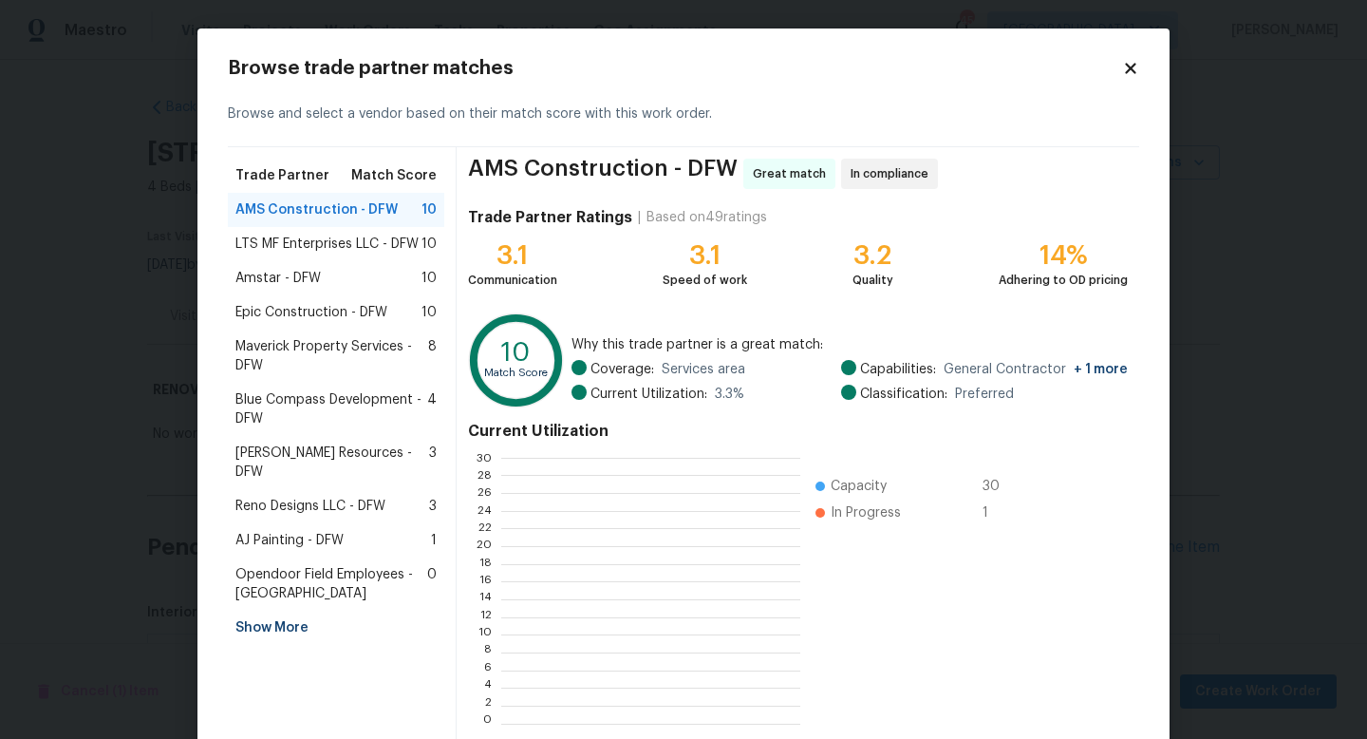
scroll to position [266, 298]
click at [310, 278] on span "Amstar - DFW" at bounding box center [277, 278] width 85 height 19
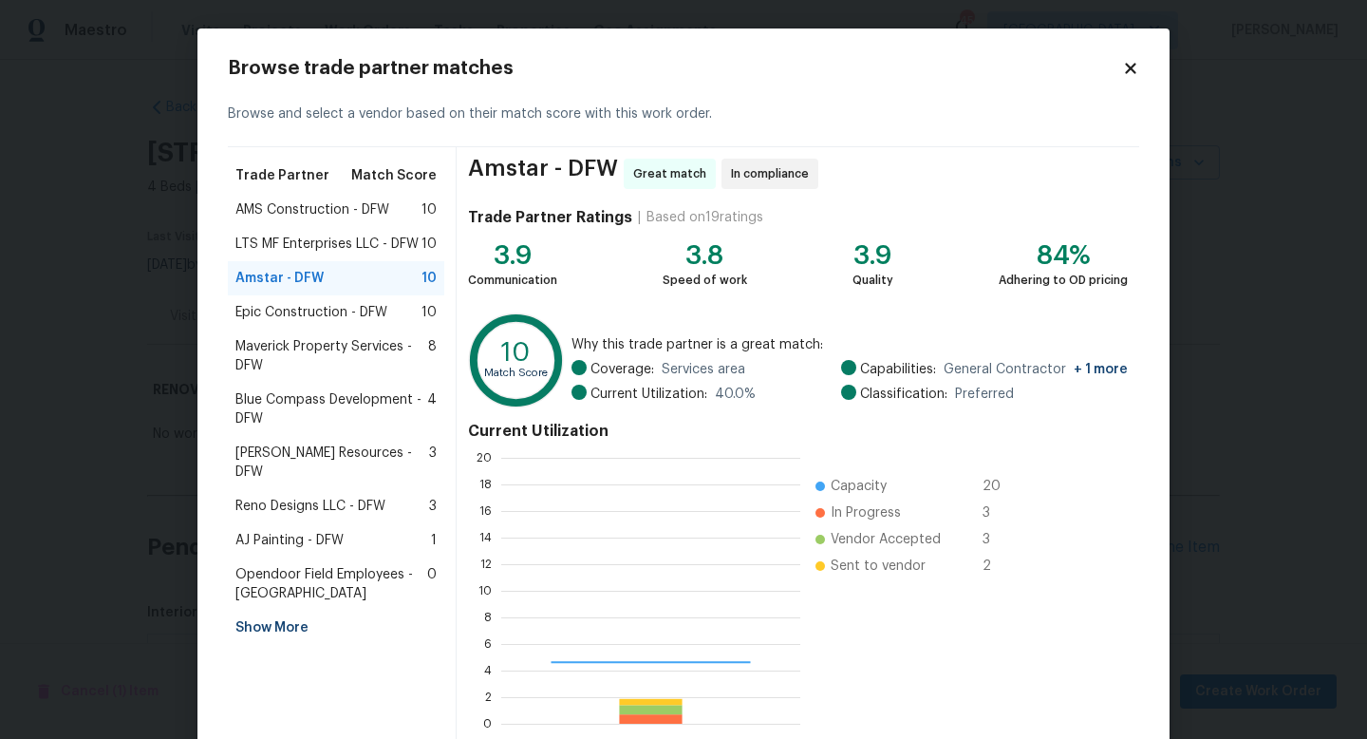
scroll to position [266, 299]
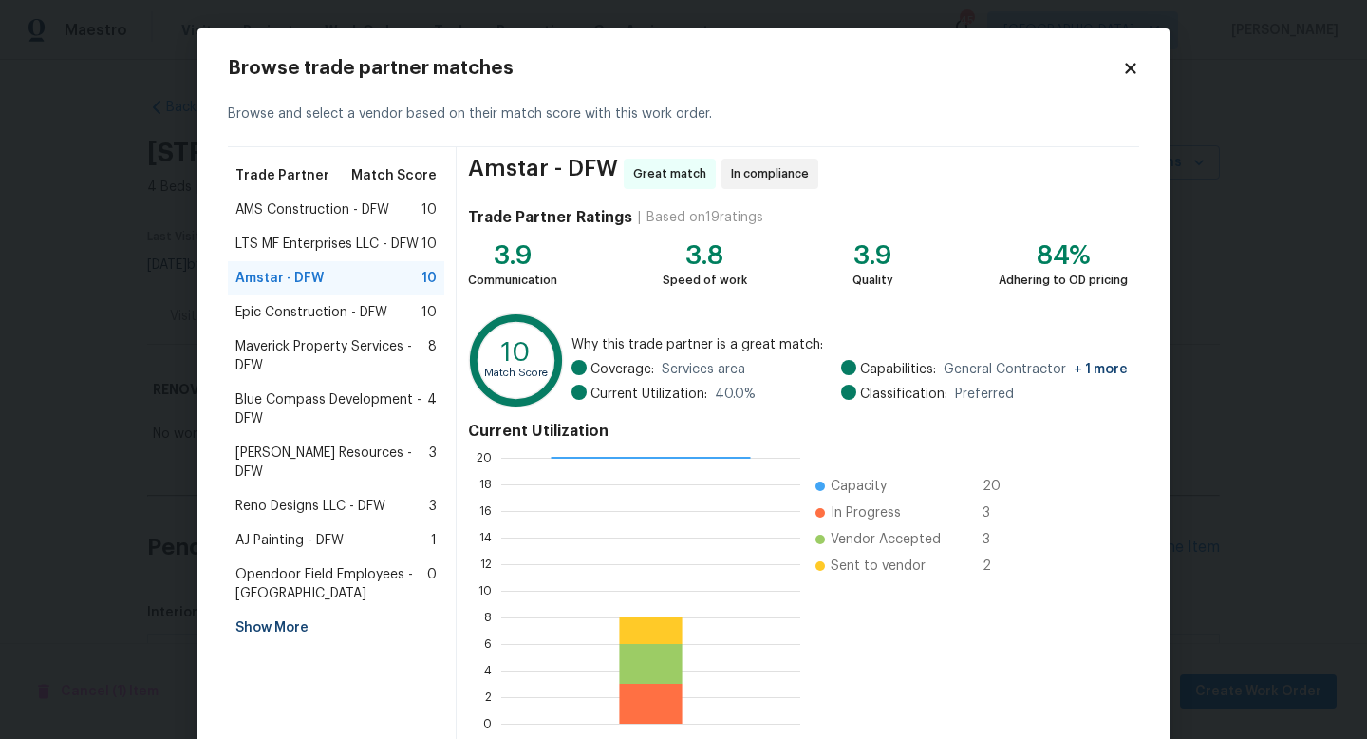
click at [303, 315] on span "Epic Construction - DFW" at bounding box center [311, 312] width 152 height 19
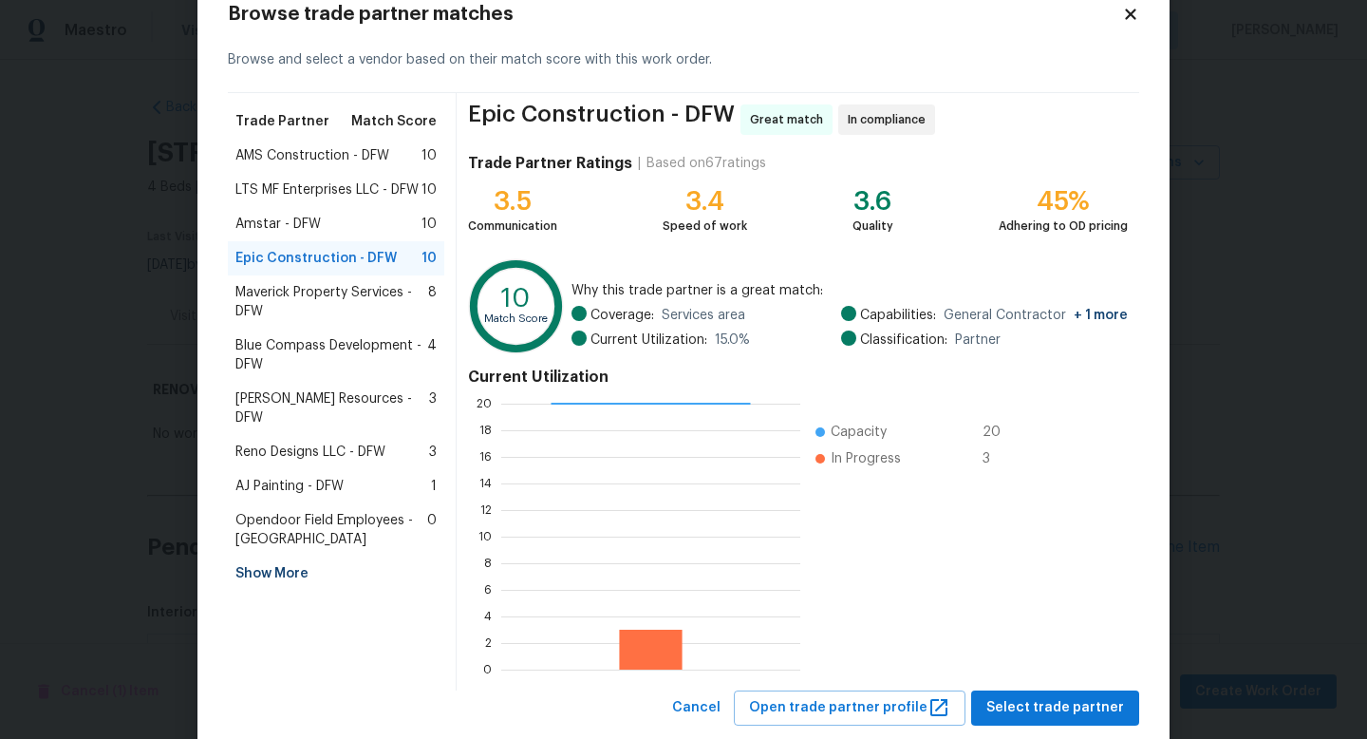
scroll to position [99, 0]
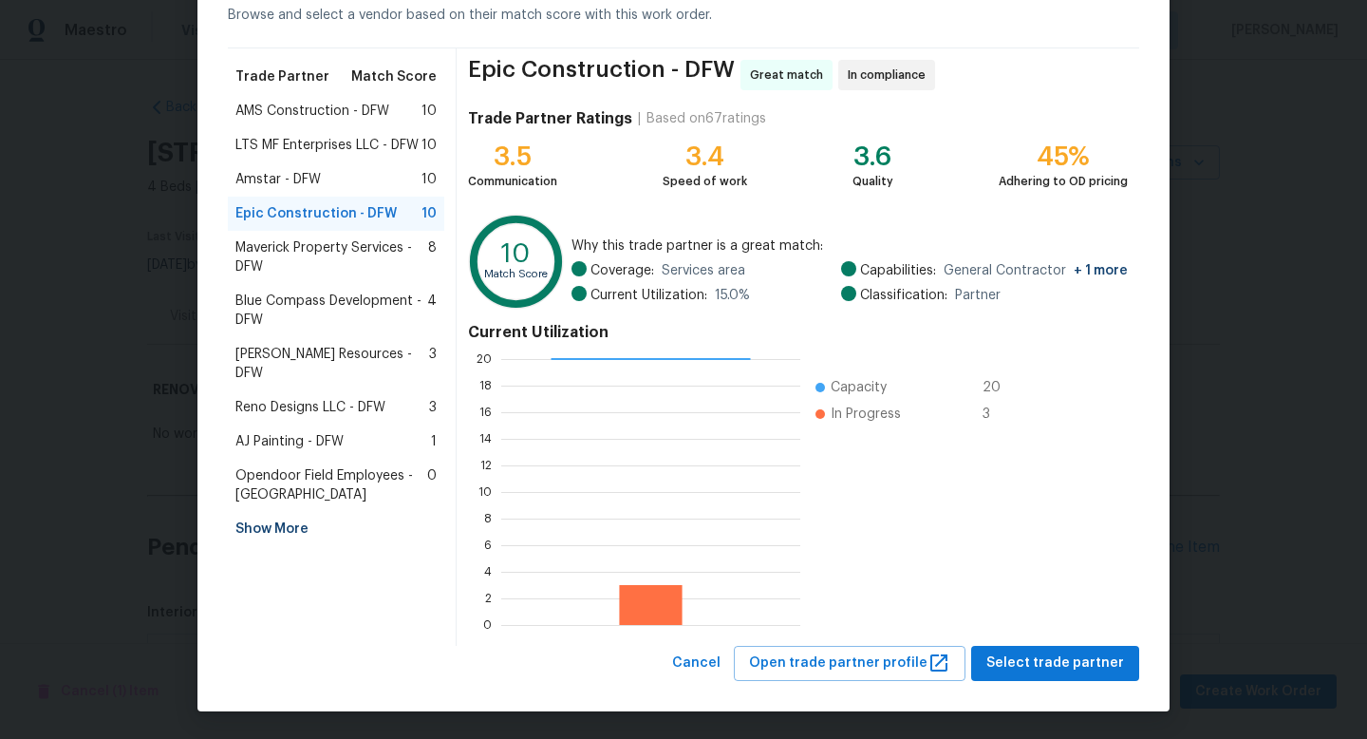
click at [322, 253] on span "Maverick Property Services - DFW" at bounding box center [331, 257] width 193 height 38
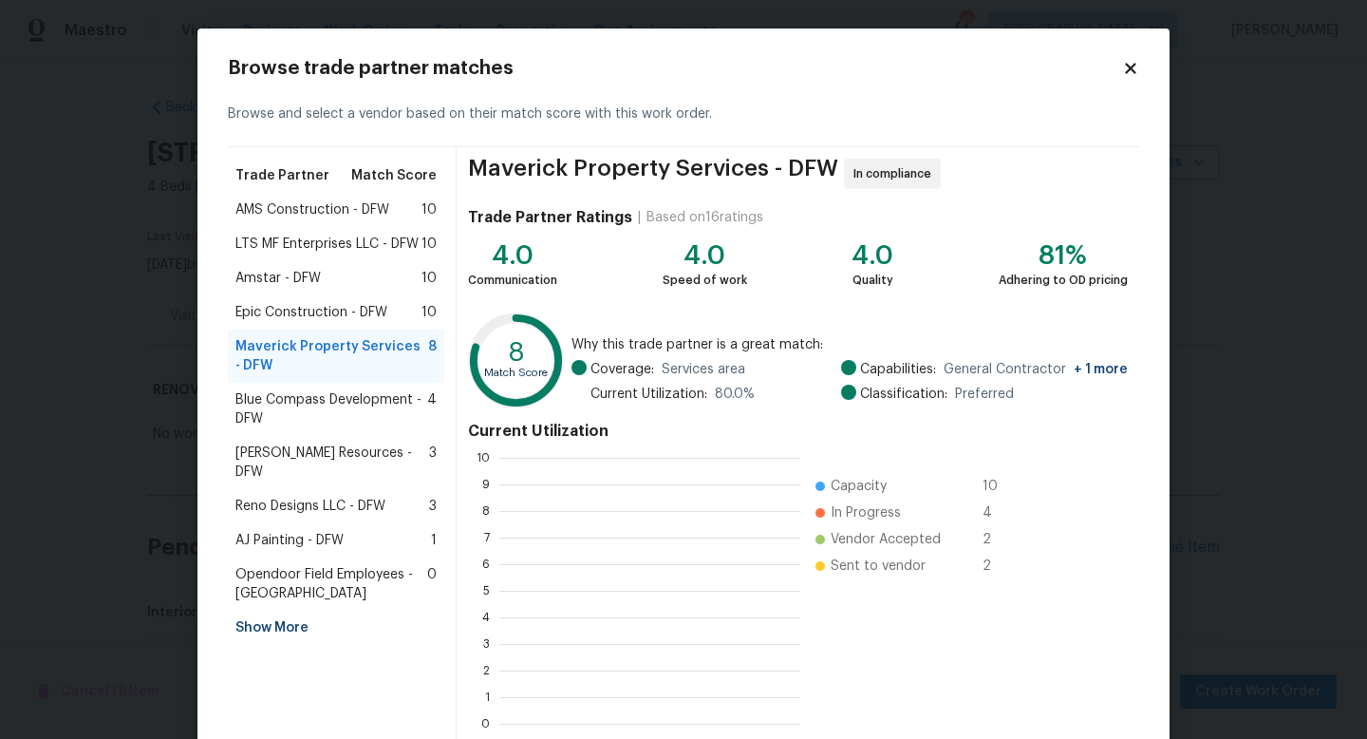
scroll to position [266, 301]
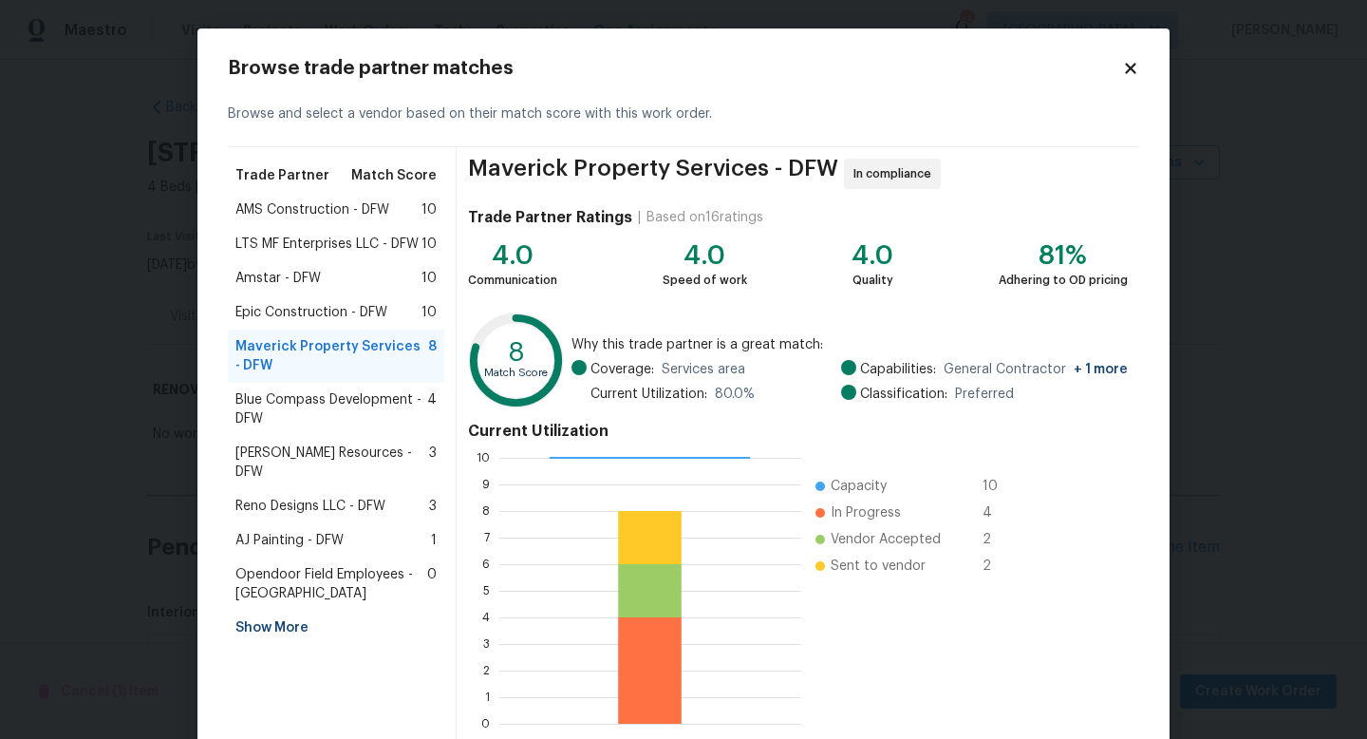
click at [320, 275] on div "Amstar - DFW 10" at bounding box center [335, 278] width 201 height 19
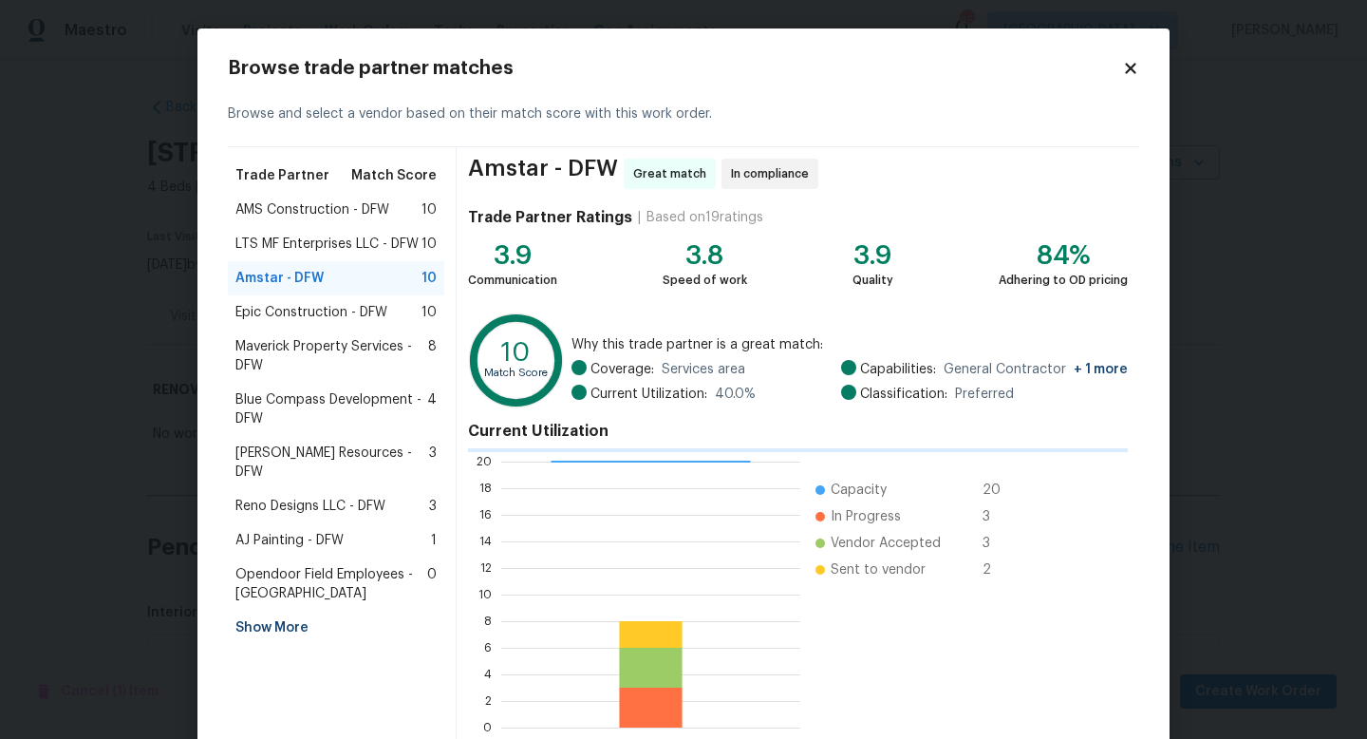
scroll to position [266, 299]
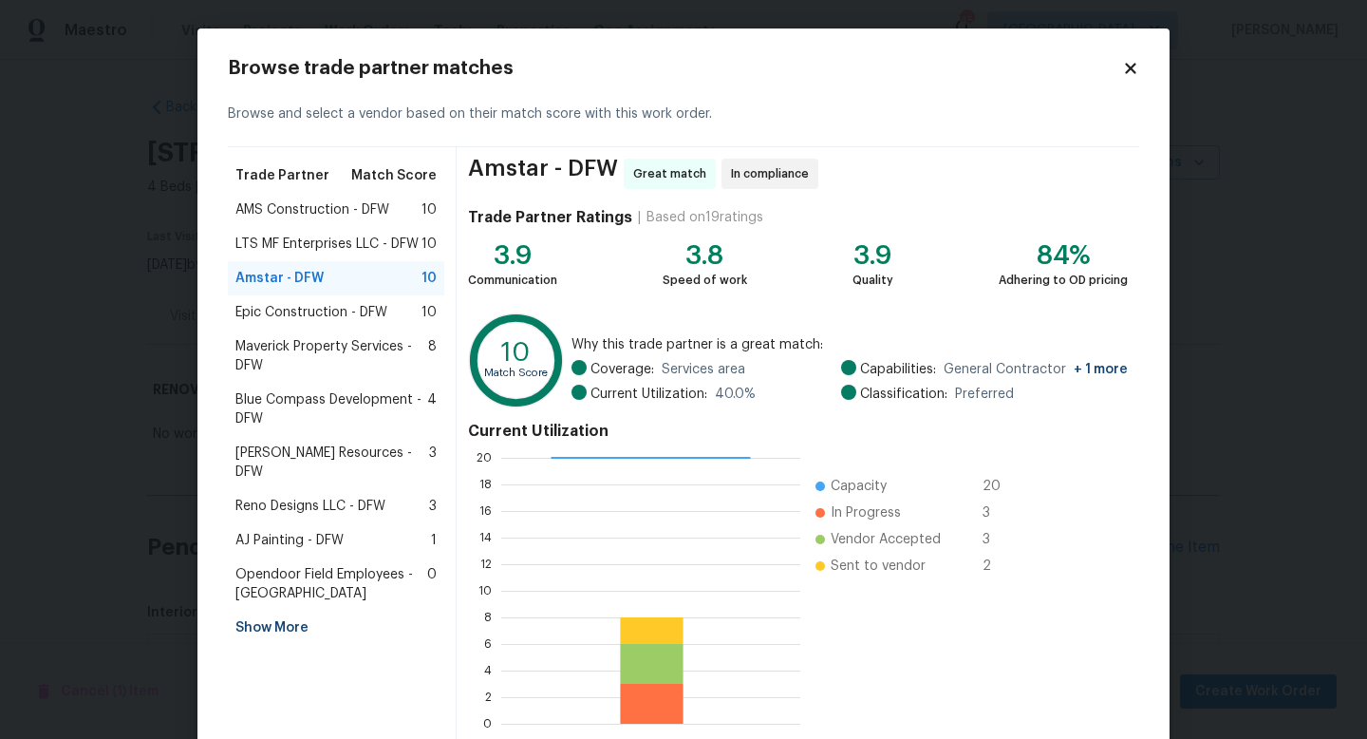
click at [317, 315] on span "Epic Construction - DFW" at bounding box center [311, 312] width 152 height 19
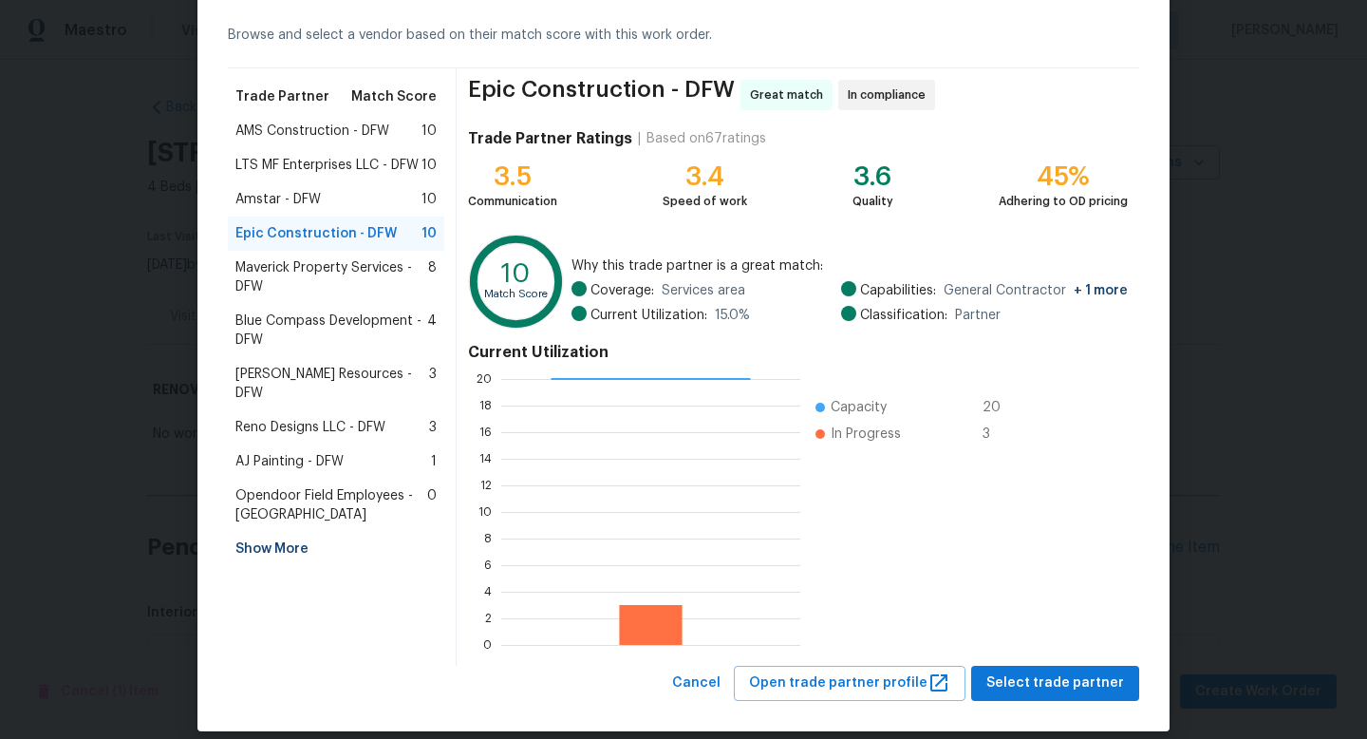
scroll to position [99, 0]
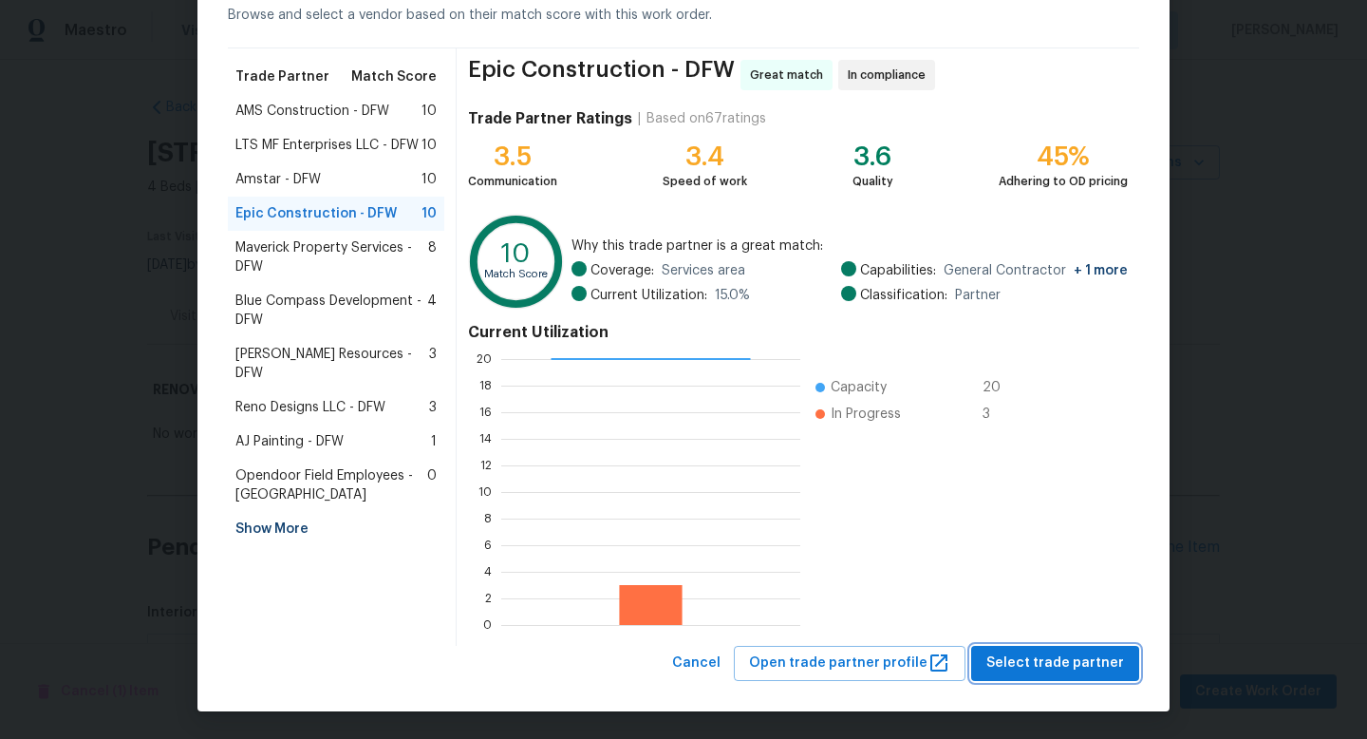
click at [1009, 655] on span "Select trade partner" at bounding box center [1056, 663] width 138 height 24
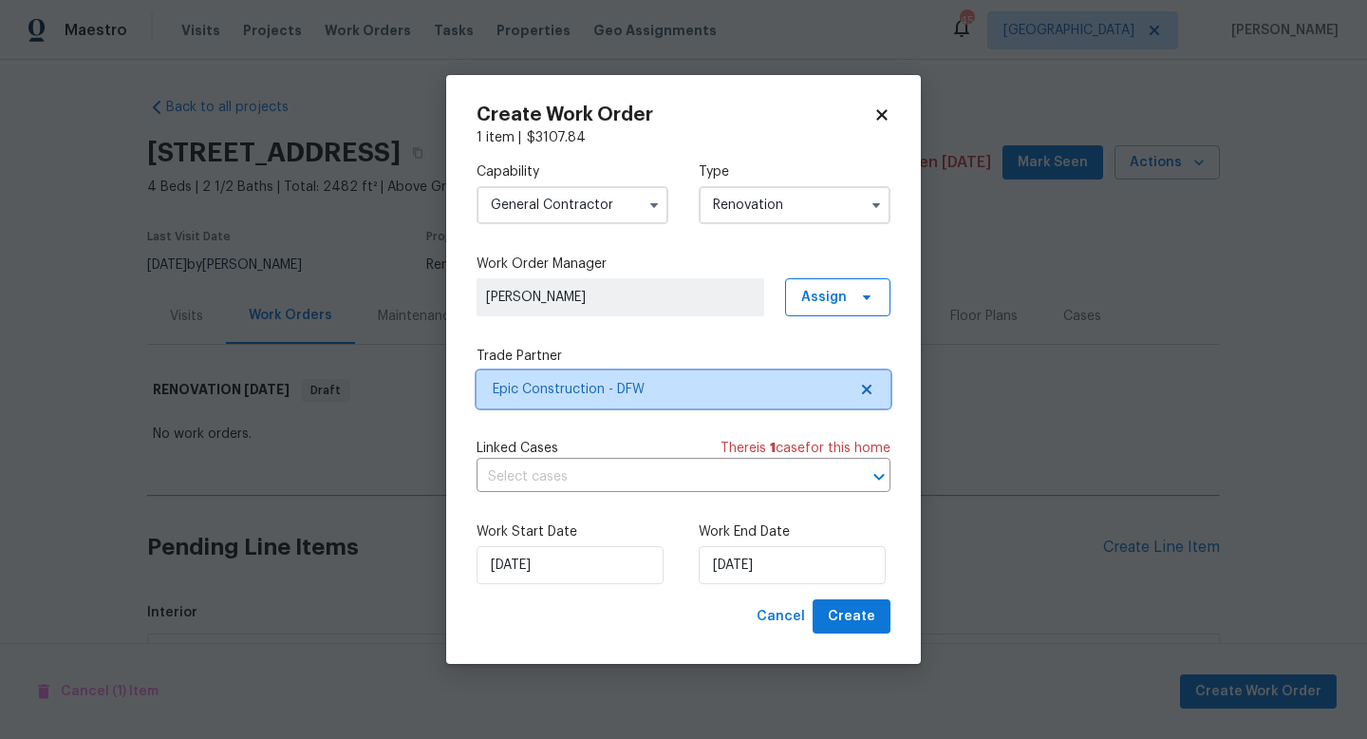
scroll to position [0, 0]
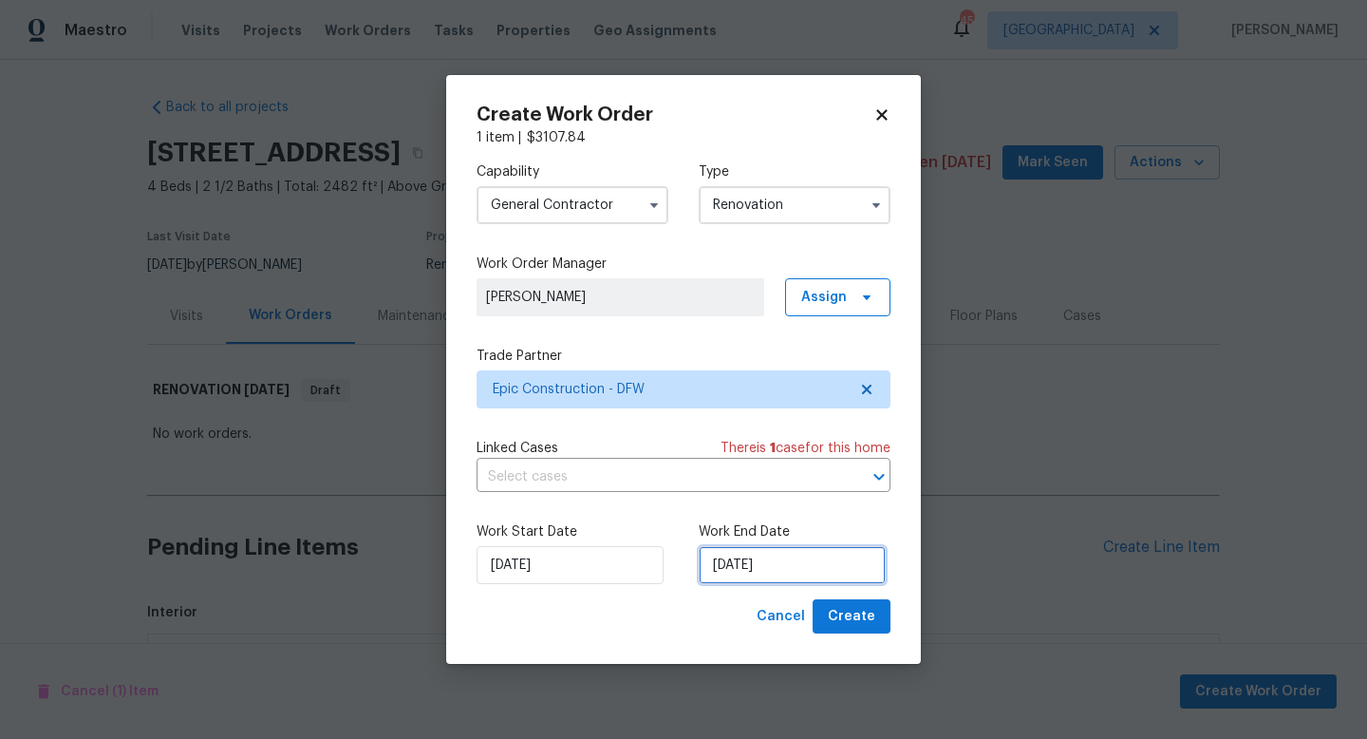
click at [743, 568] on input "[DATE]" at bounding box center [792, 565] width 187 height 38
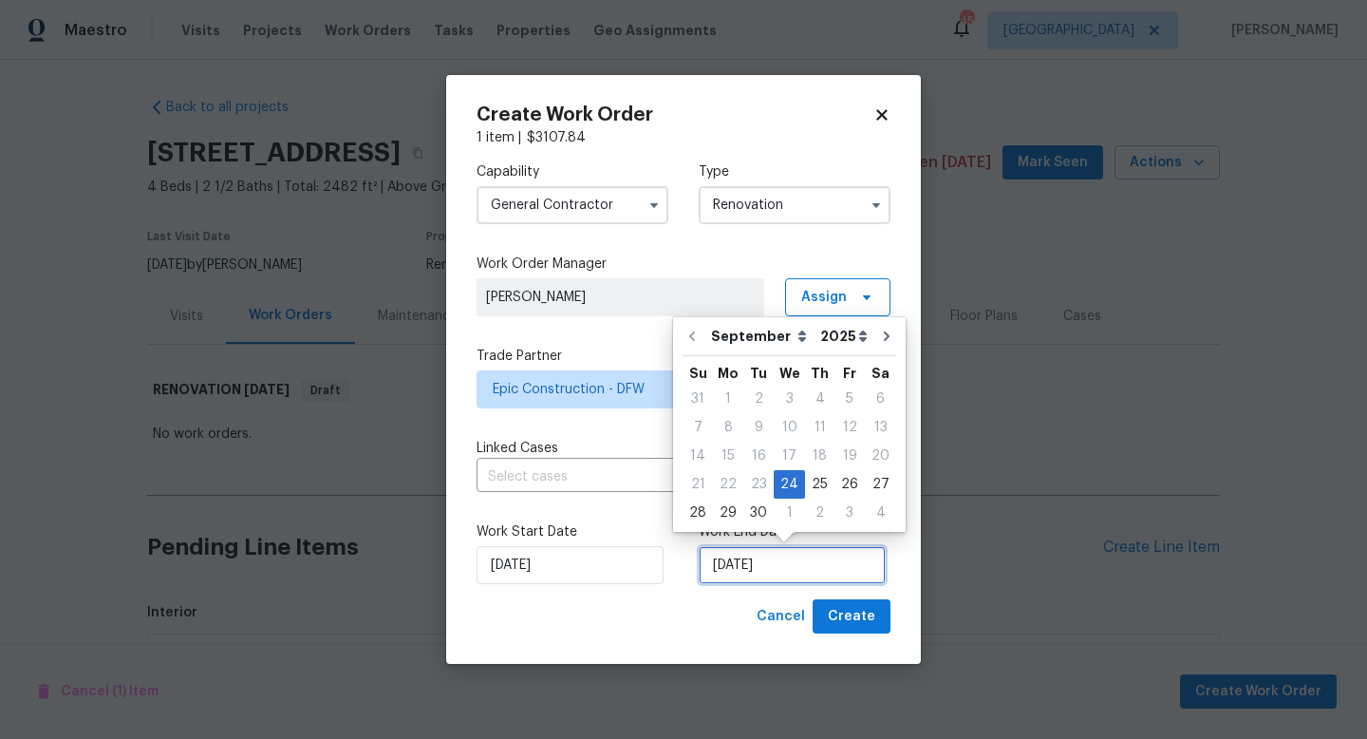
click at [736, 567] on input "[DATE]" at bounding box center [792, 565] width 187 height 38
click at [843, 515] on div "3" at bounding box center [850, 512] width 30 height 27
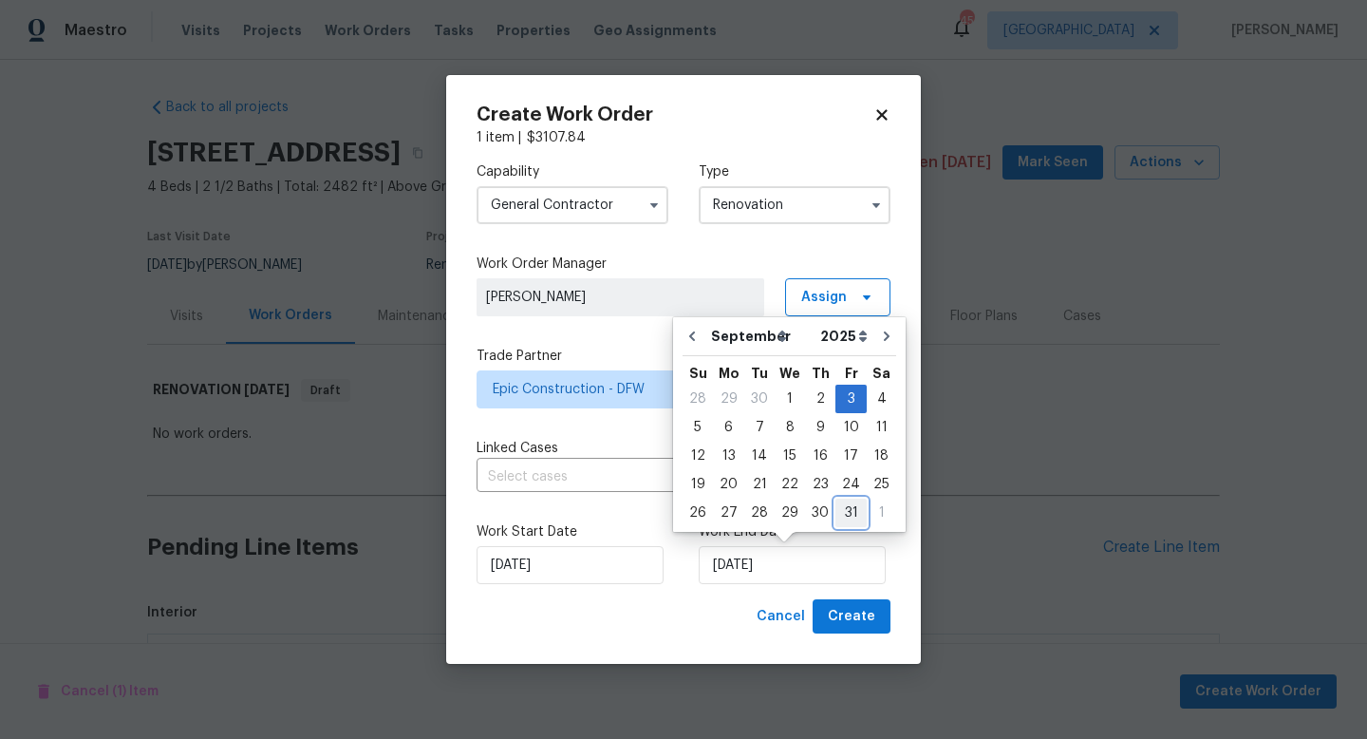
click at [839, 513] on div "31" at bounding box center [851, 512] width 31 height 27
type input "[DATE]"
select select "9"
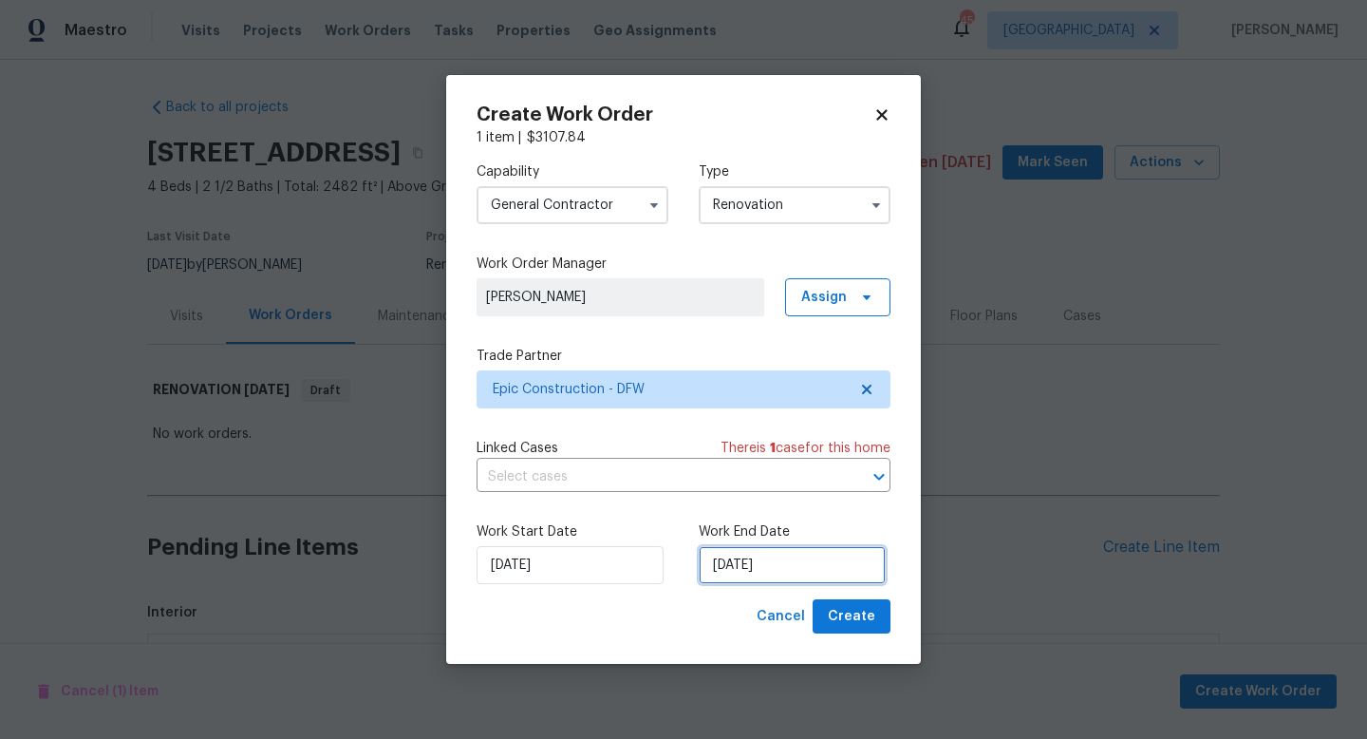
select select "9"
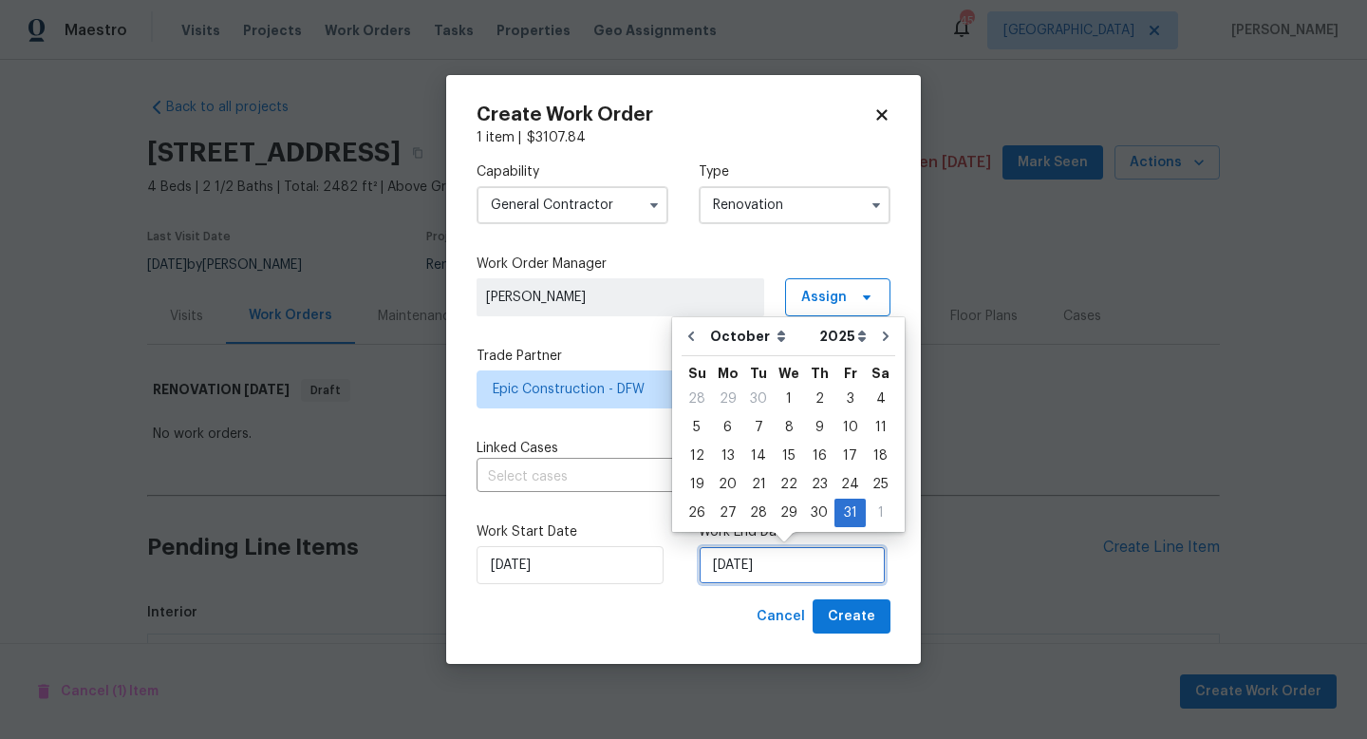
click at [731, 564] on input "[DATE]" at bounding box center [792, 565] width 187 height 38
click at [841, 398] on div "3" at bounding box center [850, 399] width 31 height 27
type input "[DATE]"
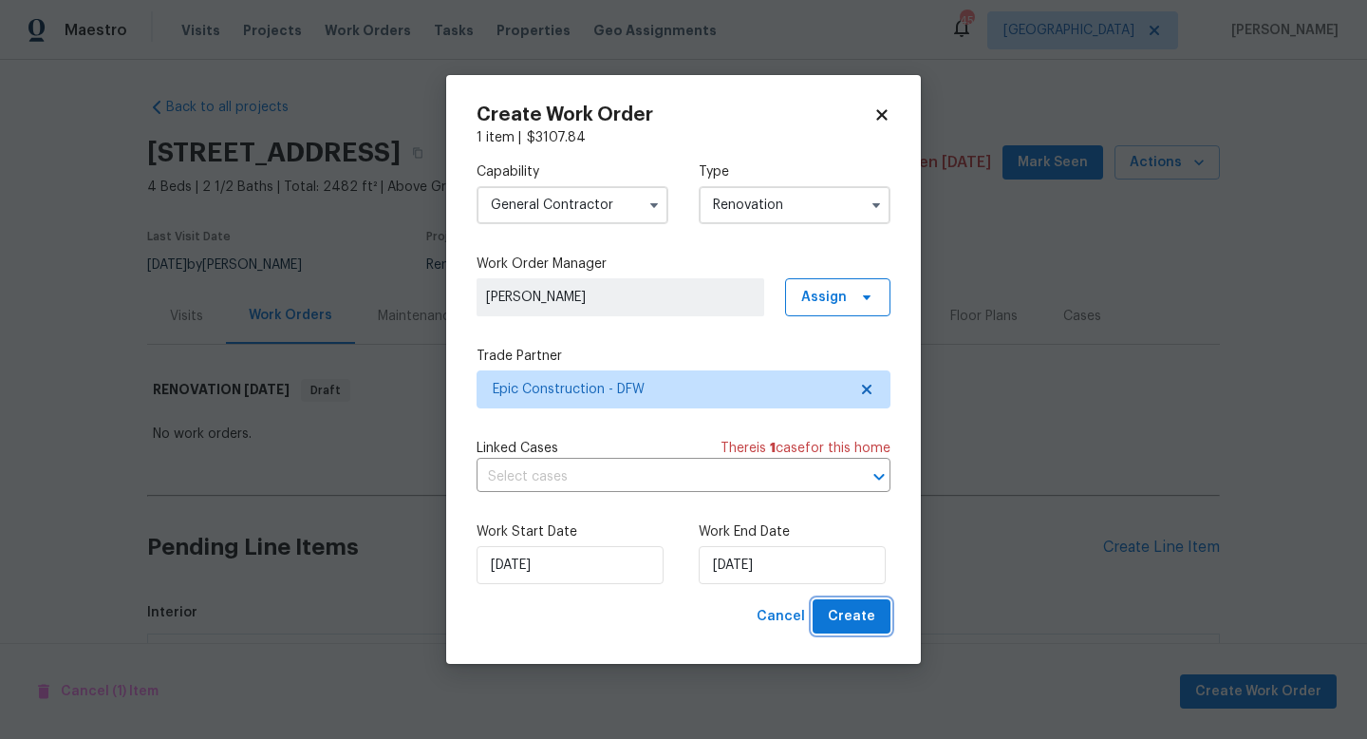
click at [854, 612] on span "Create" at bounding box center [851, 617] width 47 height 24
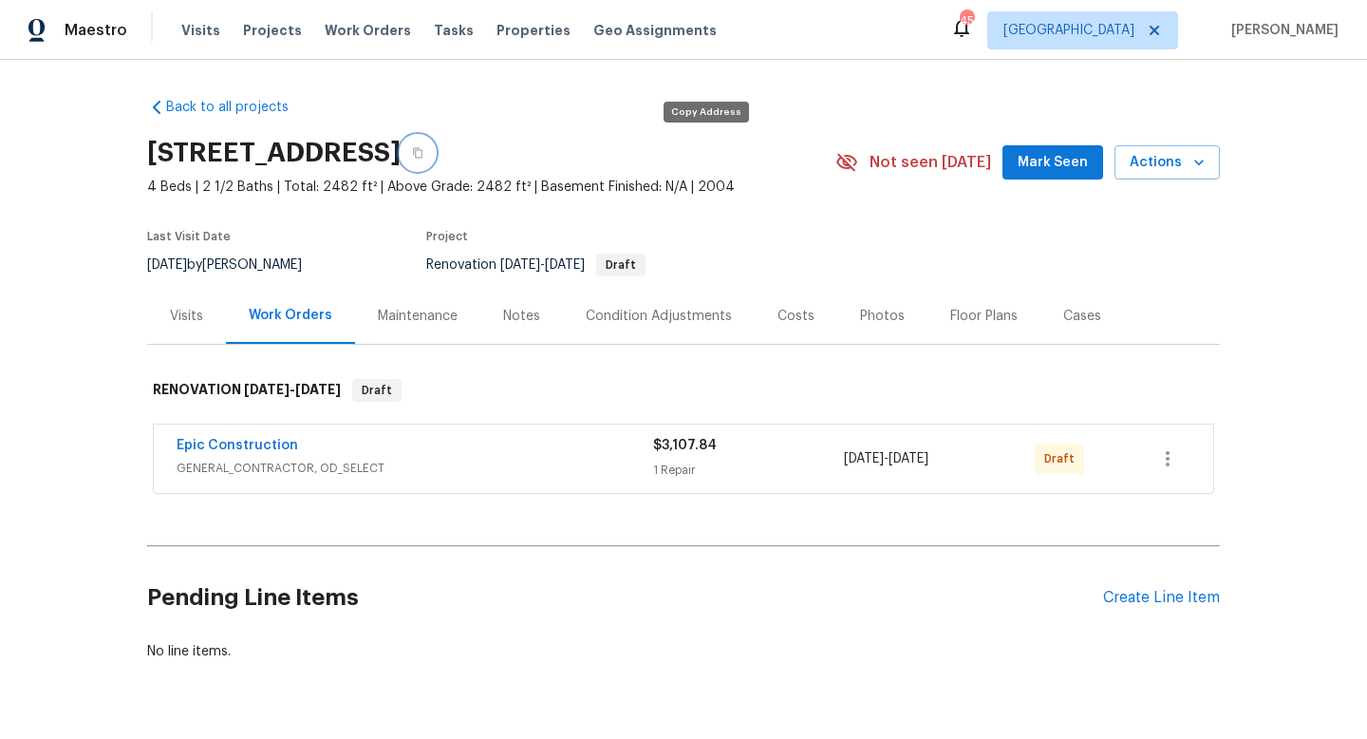
click at [423, 151] on icon "button" at bounding box center [417, 153] width 9 height 10
click at [512, 314] on div "Notes" at bounding box center [521, 316] width 37 height 19
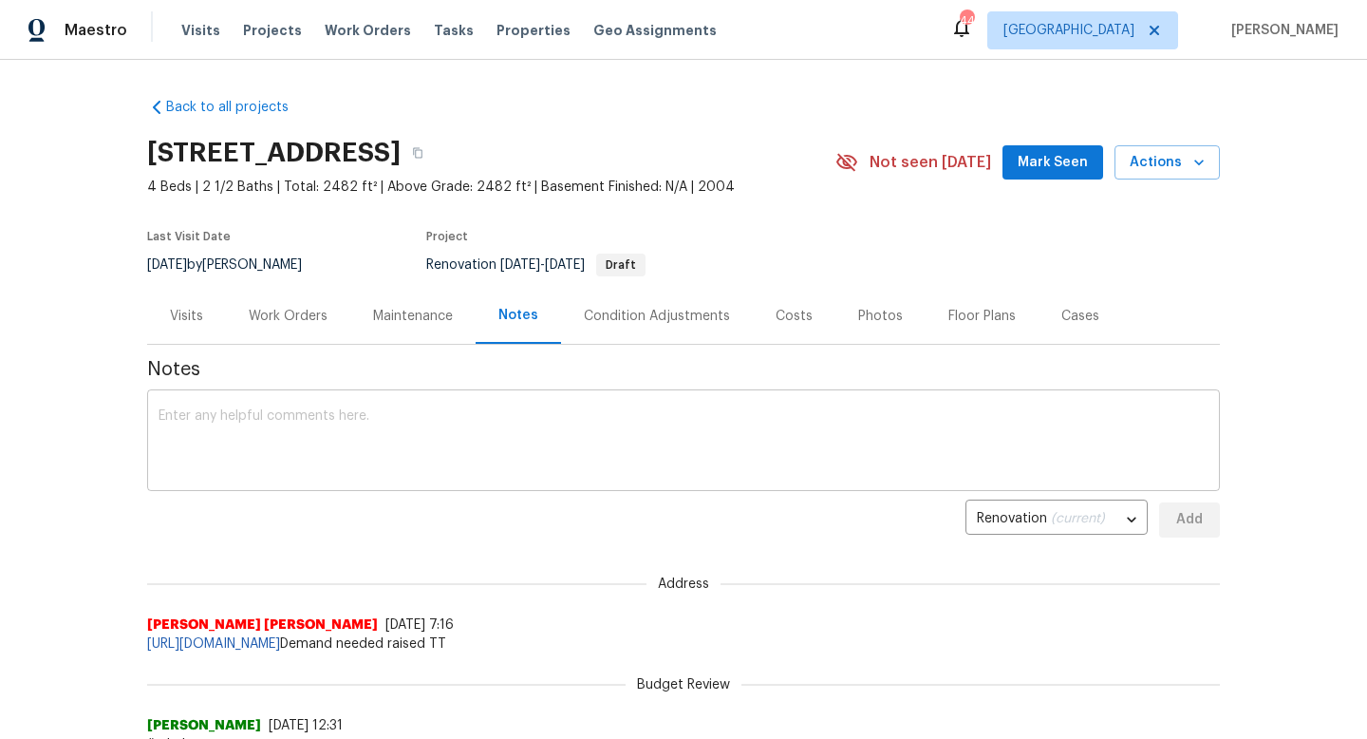
click at [381, 452] on textarea at bounding box center [684, 442] width 1050 height 66
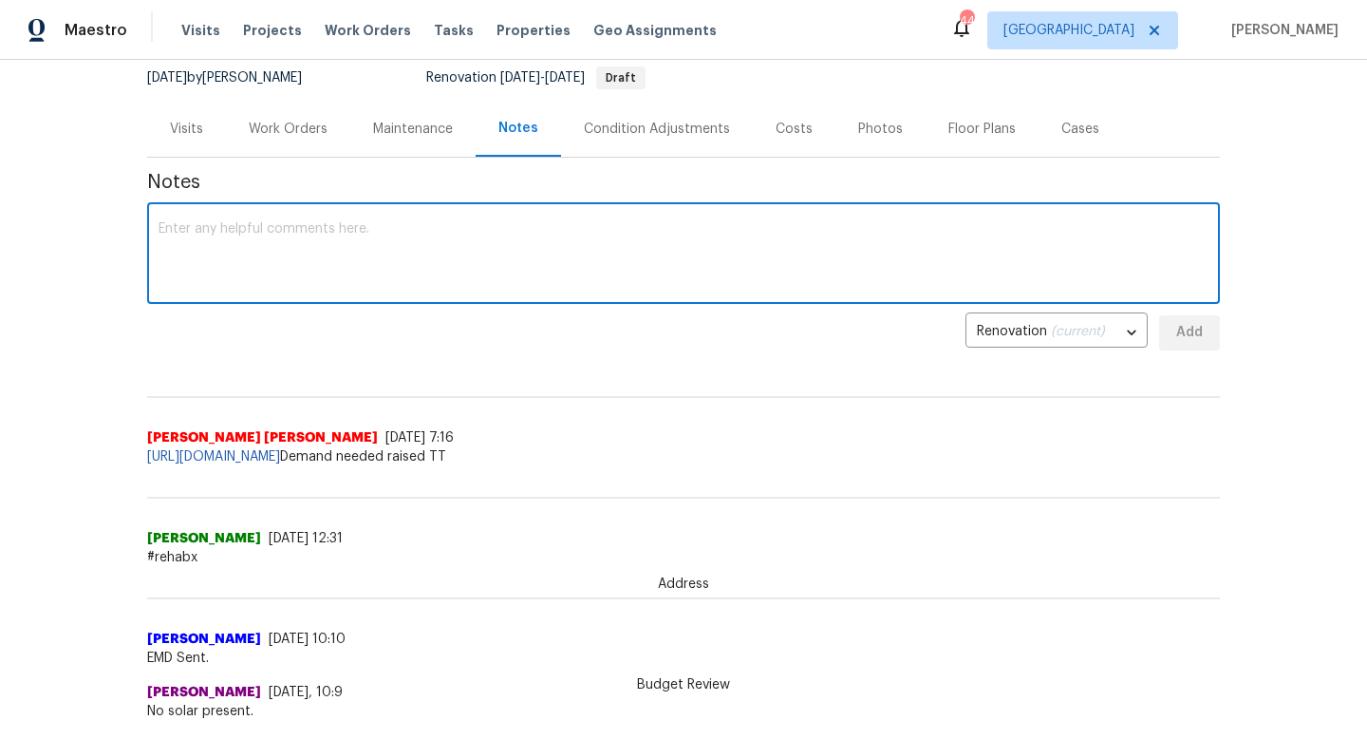
scroll to position [188, 0]
paste textarea "[URL][DOMAIN_NAME]"
click at [735, 226] on textarea "Salability link - [URL][DOMAIN_NAME]" at bounding box center [684, 254] width 1050 height 66
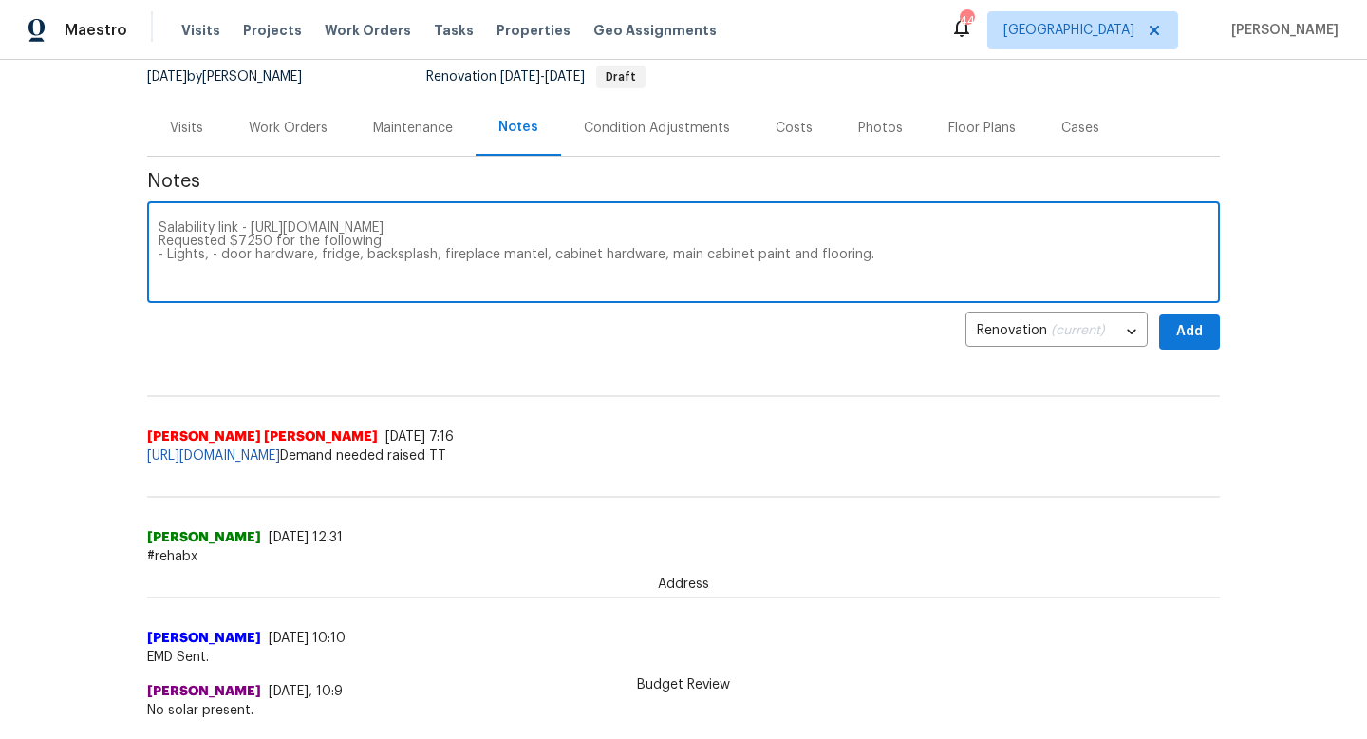
type textarea "Salability link - [URL][DOMAIN_NAME] Requested $7250 for the following - Lights…"
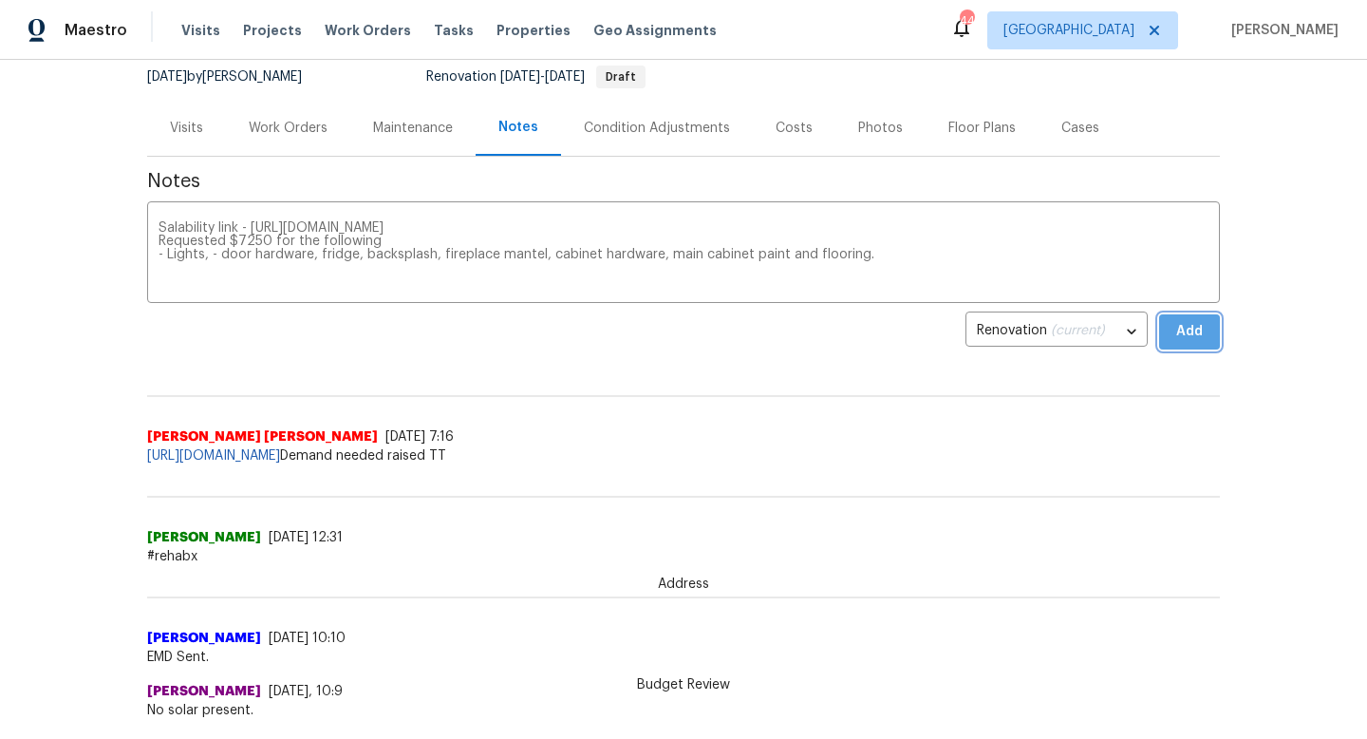
click at [1186, 324] on span "Add" at bounding box center [1190, 332] width 30 height 24
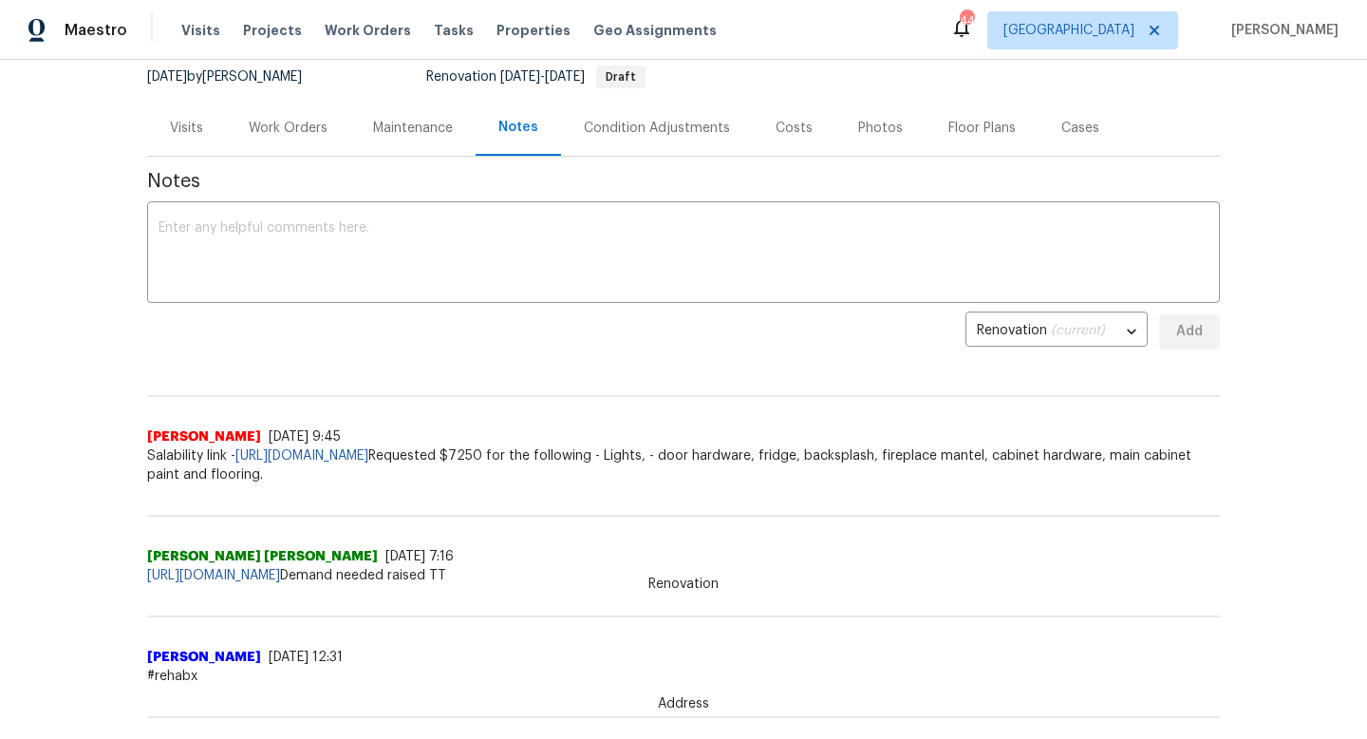
click at [499, 359] on div "Notes x ​ Renovation (current) 4f3722be-e22c-4bf7-ac2f-0f560fc9a916 ​ Add Renov…" at bounding box center [683, 575] width 1073 height 837
click at [300, 123] on div "Work Orders" at bounding box center [288, 128] width 79 height 19
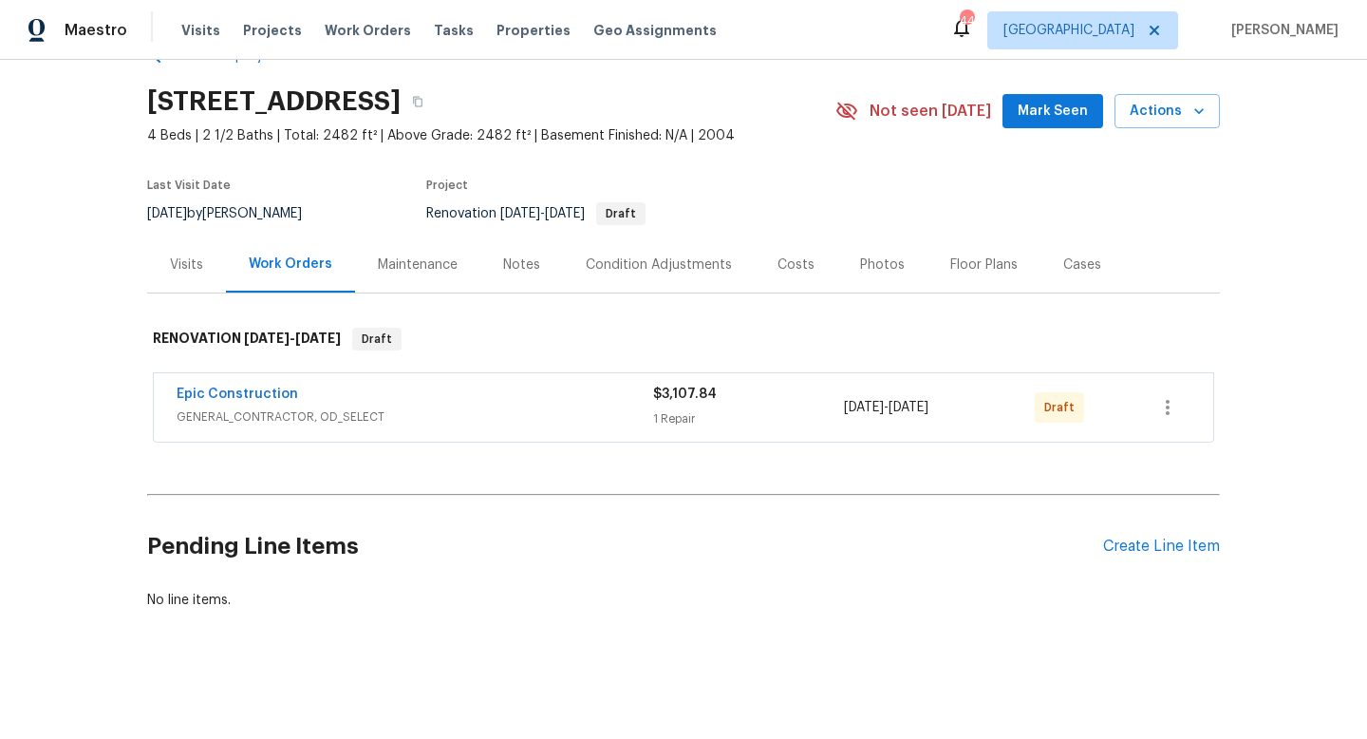
scroll to position [51, 0]
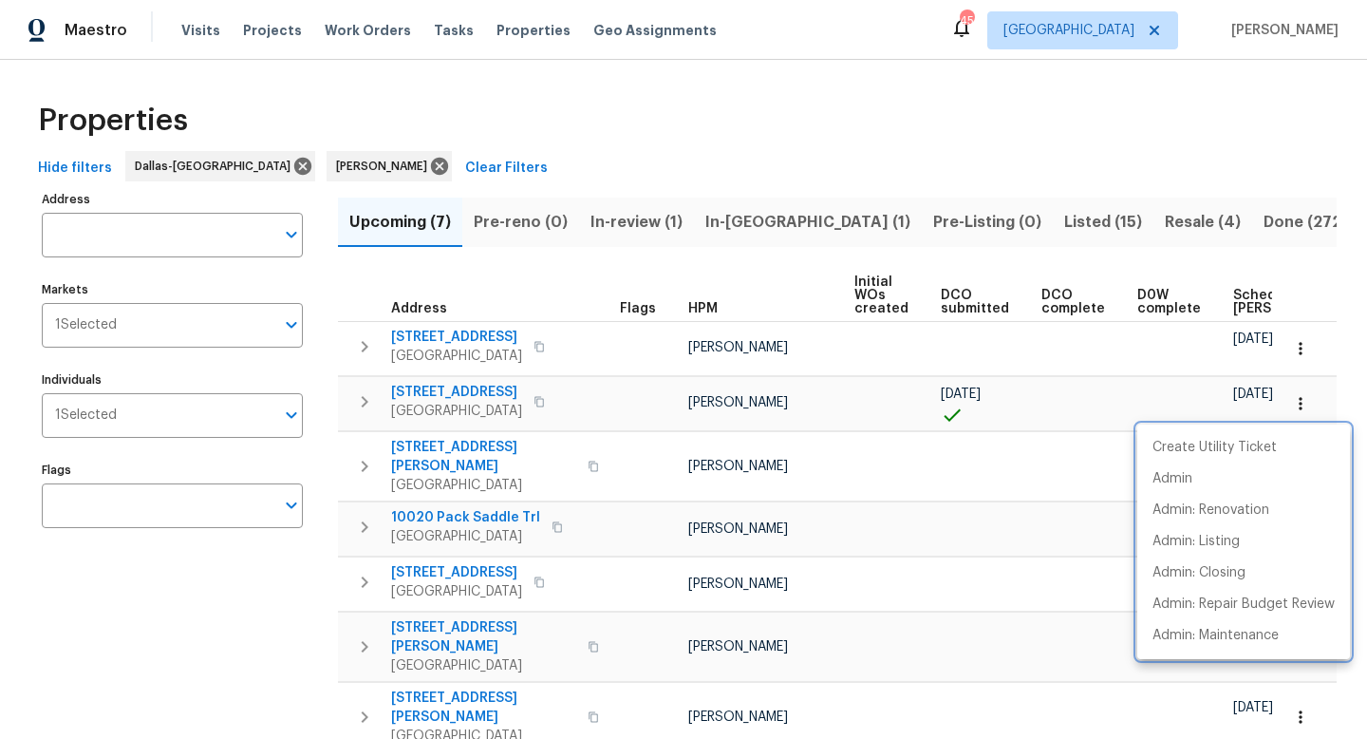
click at [932, 521] on div at bounding box center [683, 369] width 1367 height 739
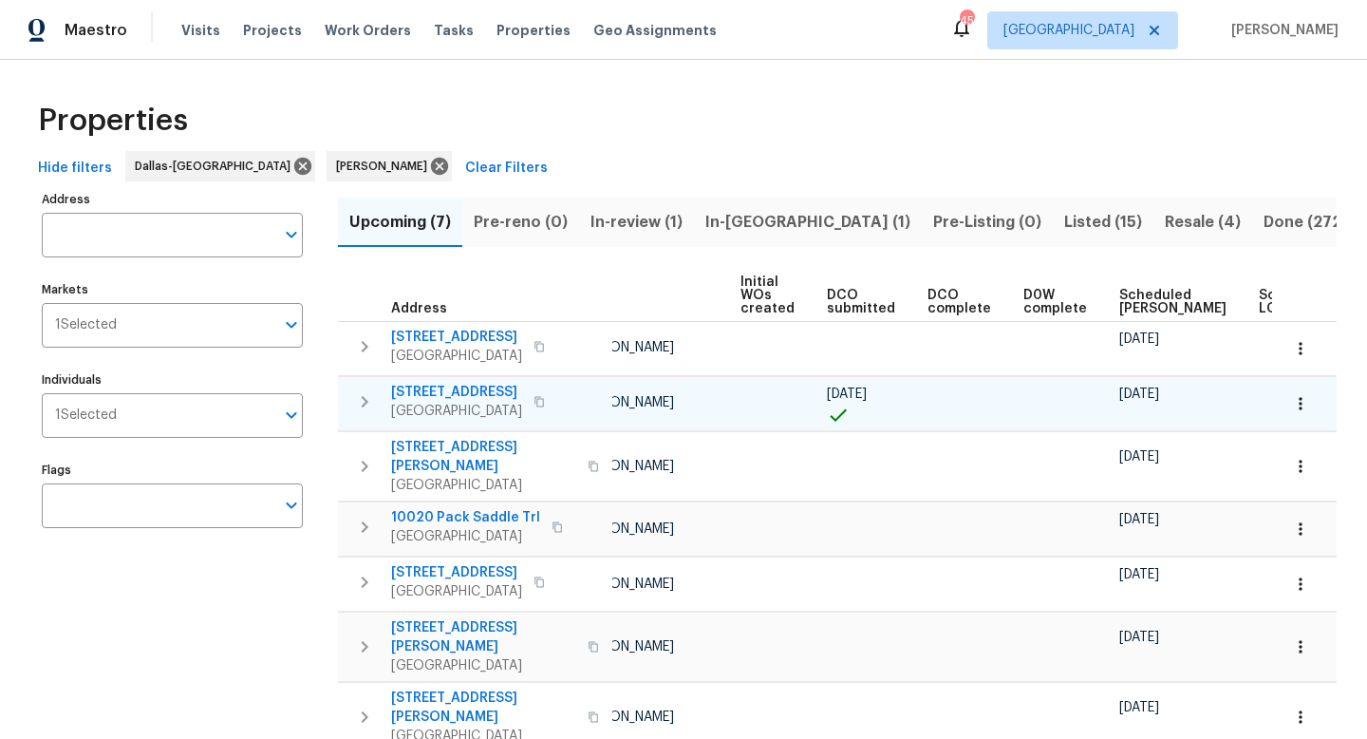
scroll to position [0, 116]
